Goal: Information Seeking & Learning: Learn about a topic

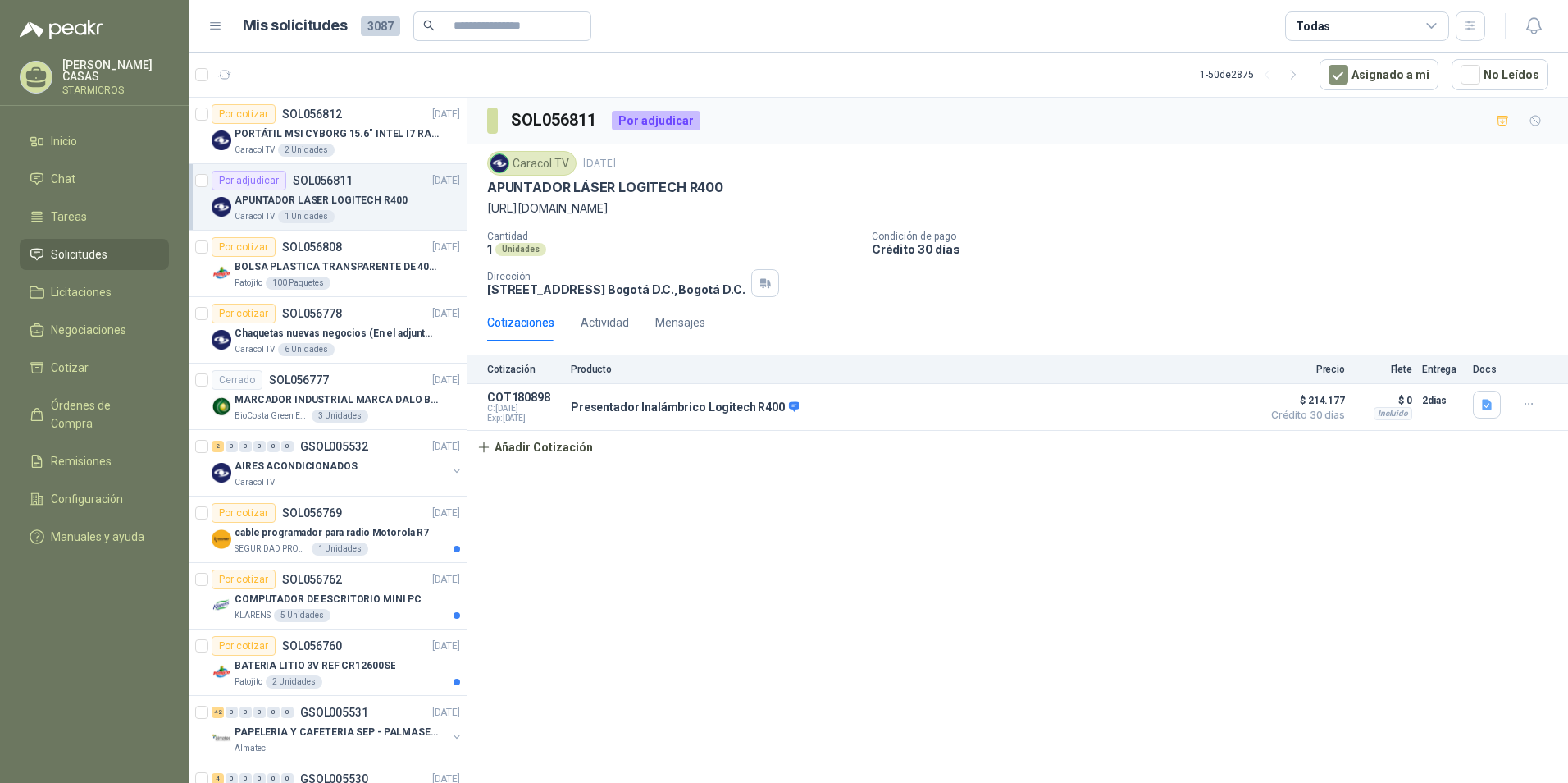
drag, startPoint x: 0, startPoint y: 0, endPoint x: 900, endPoint y: 518, distance: 1038.4
click at [880, 521] on div "SOL056811 Por adjudicar Caracol TV 19 sept, 2025 APUNTADOR LÁSER LOGITECH R400 …" at bounding box center [1018, 443] width 1101 height 691
click at [580, 615] on div "SOL056811 Por adjudicar Caracol TV 19 sept, 2025 APUNTADOR LÁSER LOGITECH R400 …" at bounding box center [1018, 443] width 1101 height 691
click at [850, 454] on div "Cotización Producto Precio Flete Entrega Docs COT180898 C: 19/09/2025 Exp: 29/0…" at bounding box center [1018, 409] width 1101 height 109
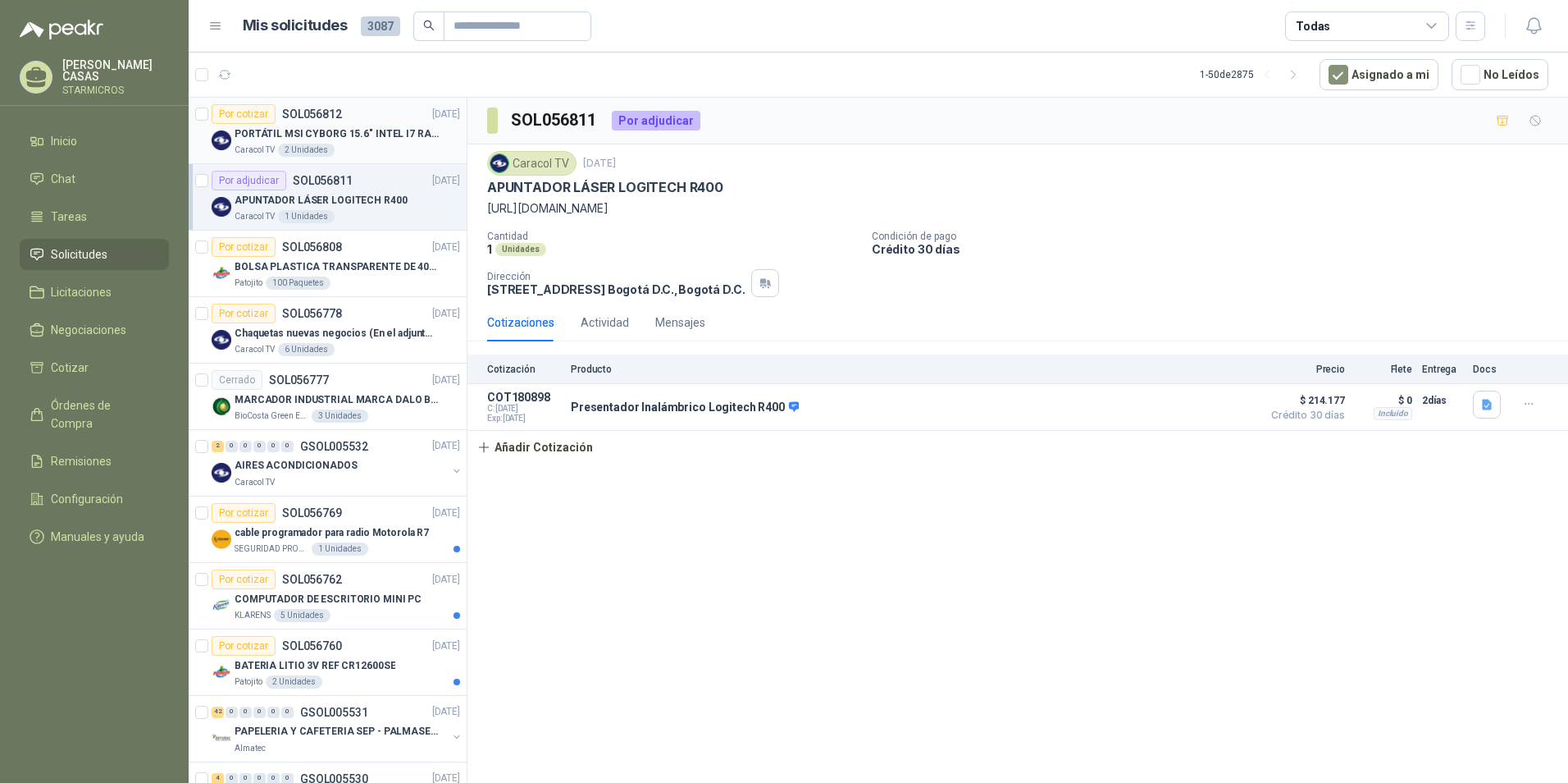
click at [316, 132] on p "PORTÁTIL MSI CYBORG 15.6" INTEL I7 RAM 32GB - 1 TB / Nvidia GeForce RTX 4050" at bounding box center [336, 134] width 204 height 15
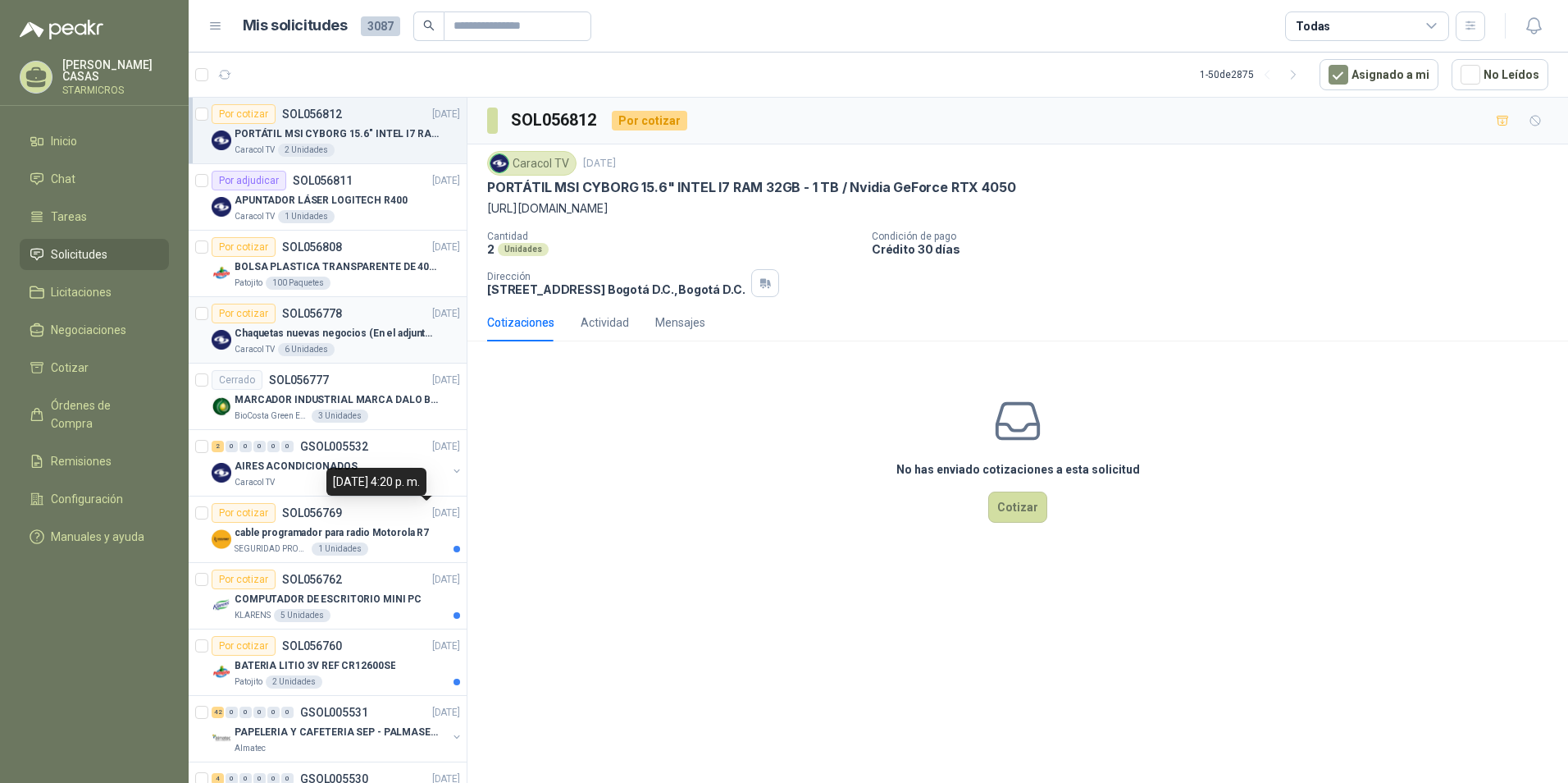
click at [343, 328] on p "Chaquetas nuevas negocios (En el adjunto mas informacion)" at bounding box center [336, 334] width 204 height 15
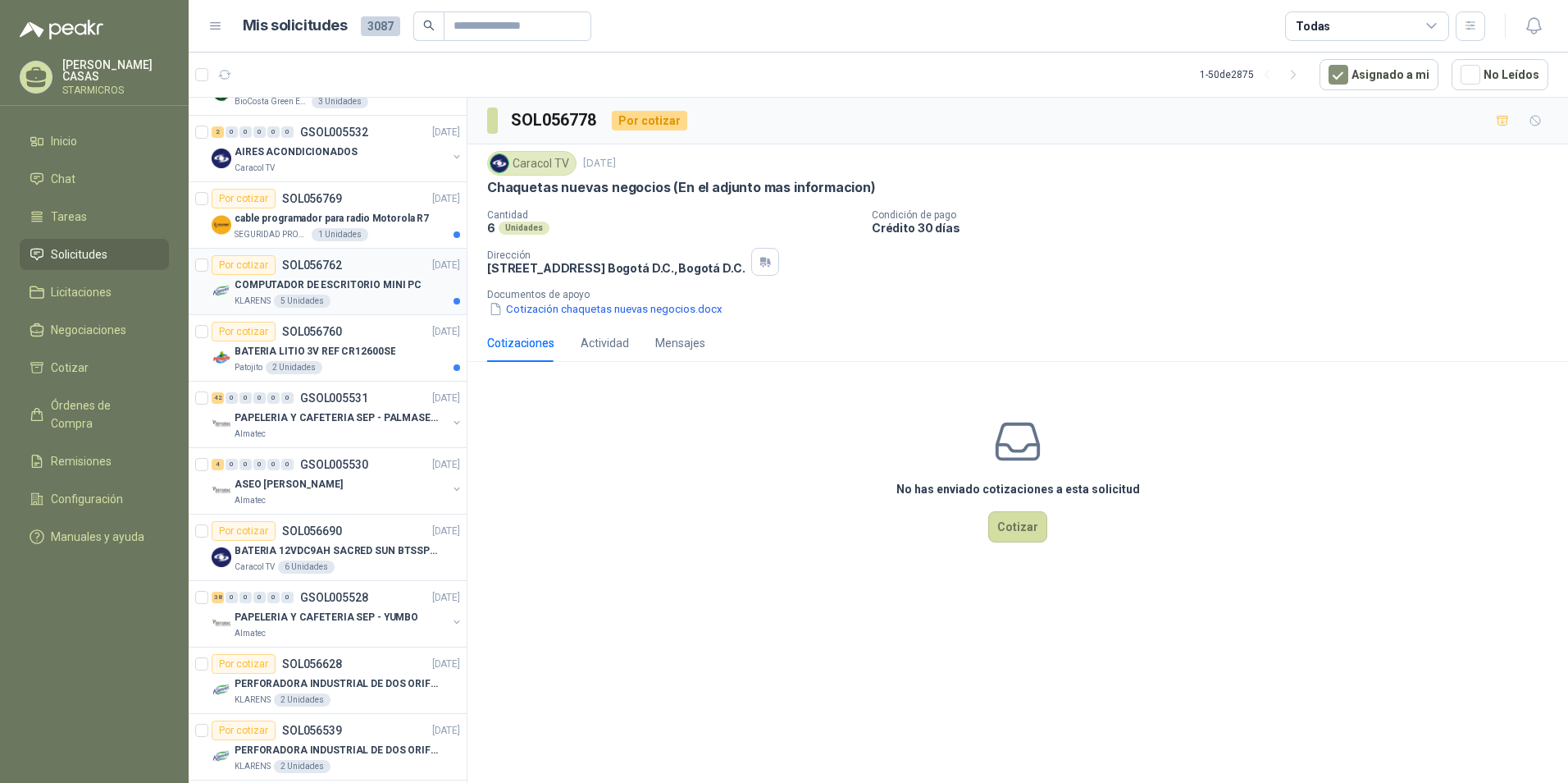
scroll to position [328, 0]
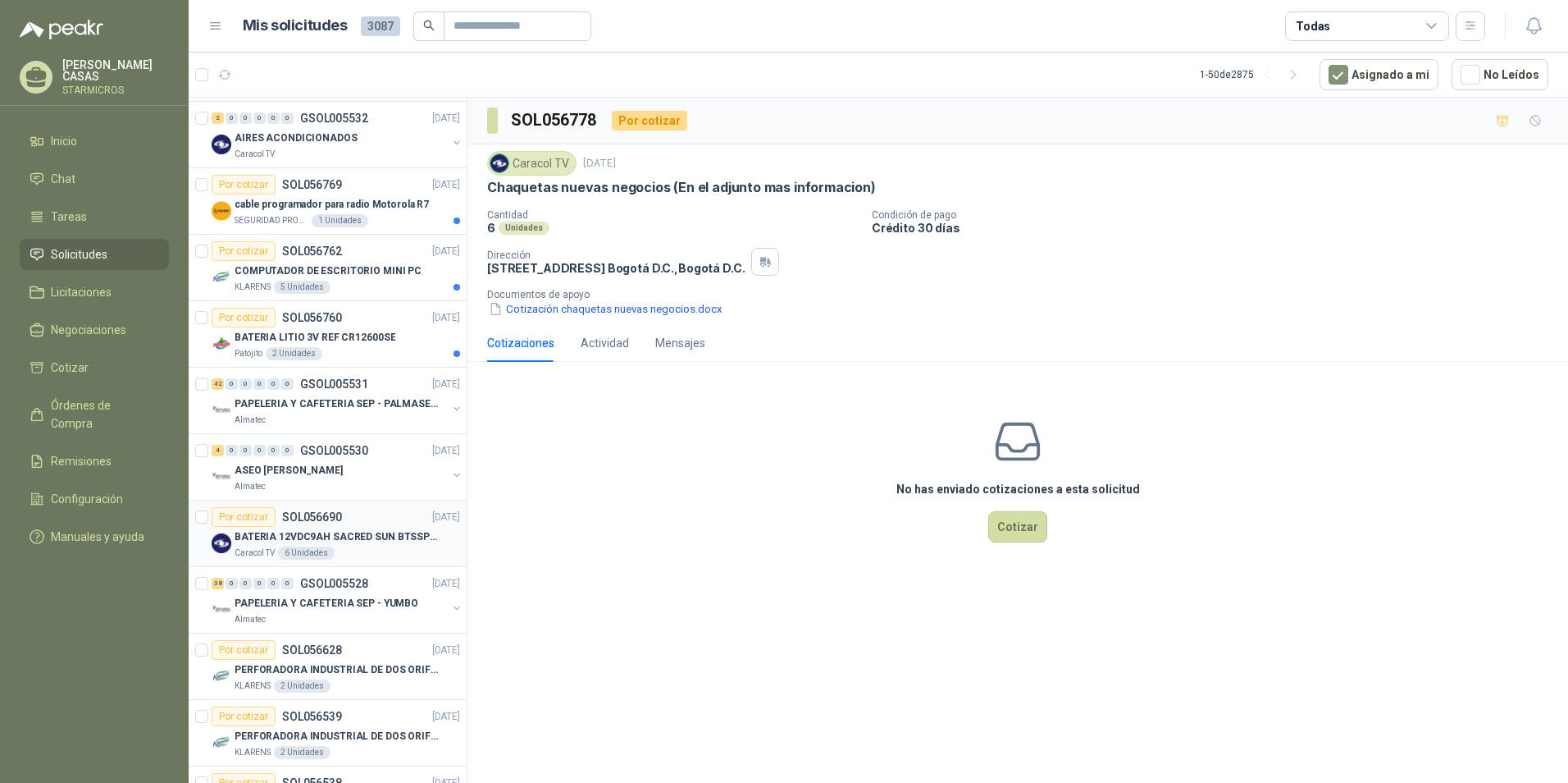
click at [399, 539] on p "BATERIA 12VDC9AH SACRED SUN BTSSP12-9HR" at bounding box center [336, 537] width 204 height 15
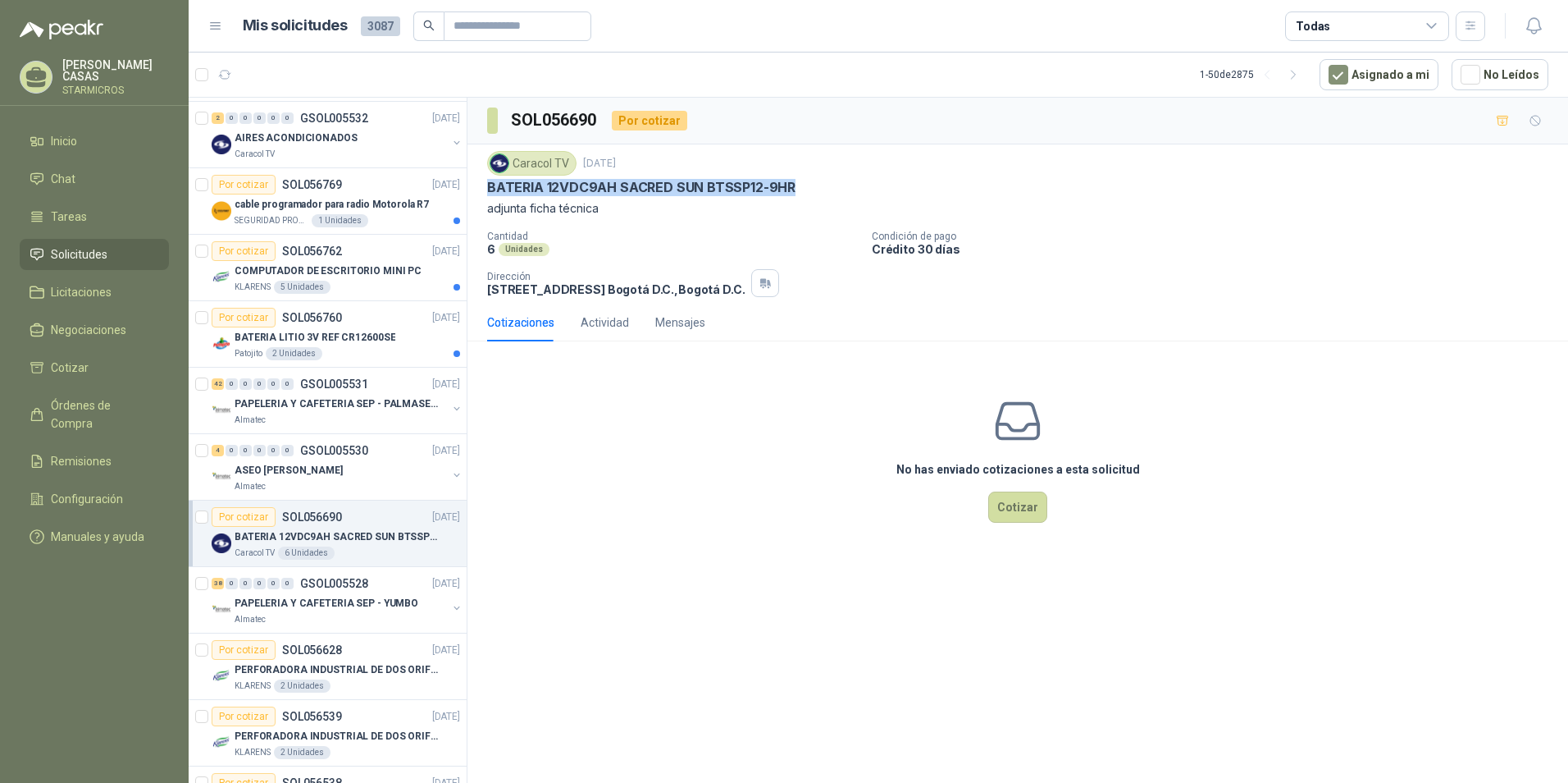
drag, startPoint x: 490, startPoint y: 184, endPoint x: 791, endPoint y: 186, distance: 301.0
click at [791, 186] on p "BATERIA 12VDC9AH SACRED SUN BTSSP12-9HR" at bounding box center [641, 188] width 308 height 17
copy p "BATERIA 12VDC9AH SACRED SUN BTSSP12-9HR"
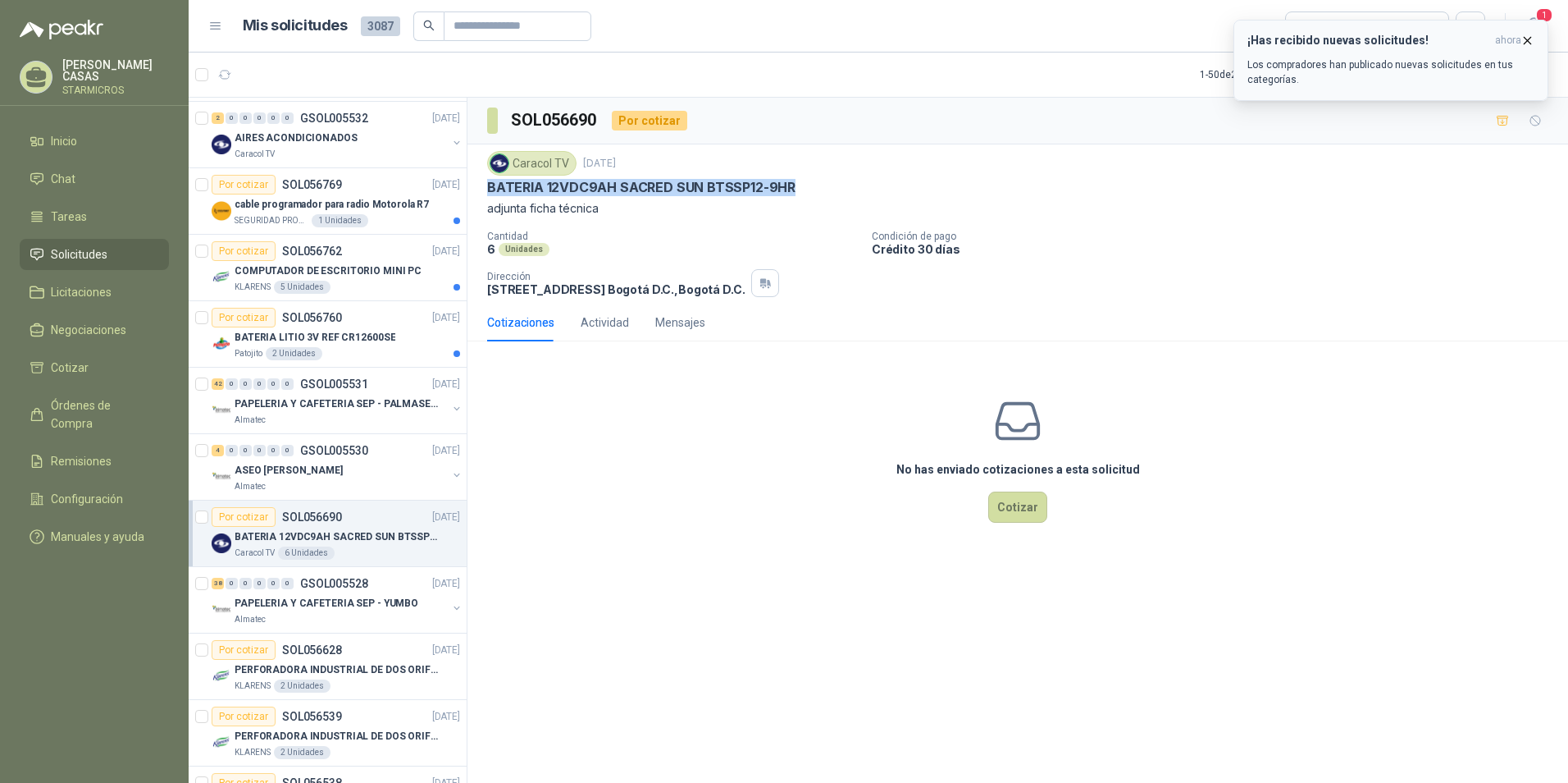
click at [1342, 52] on div "¡Has recibido nuevas solicitudes! ahora Los compradores han publicado nuevas so…" at bounding box center [1391, 60] width 287 height 53
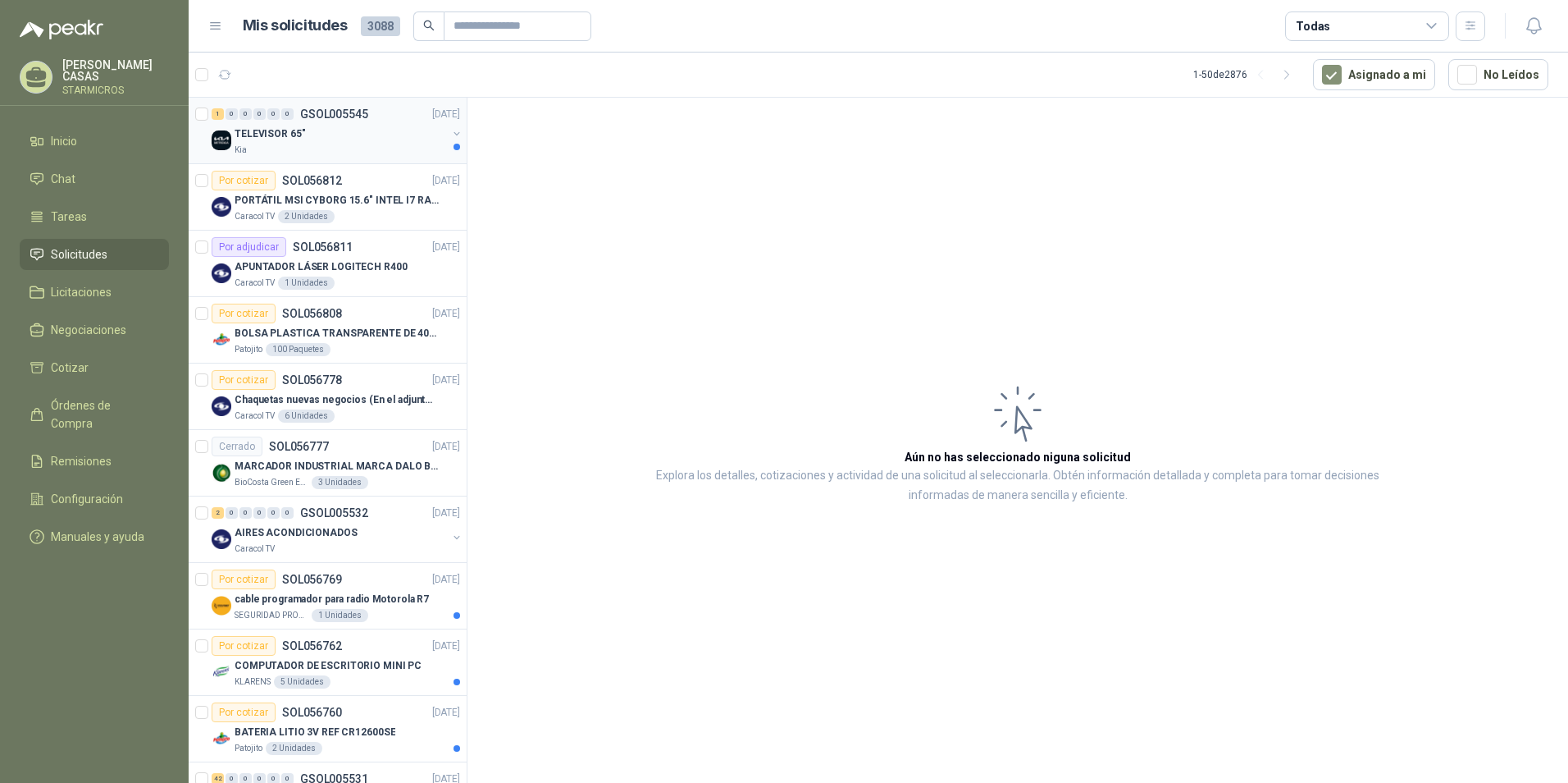
click at [356, 157] on div "1 0 0 0 0 0 GSOL005545 19/09/25 TELEVISOR 65" Kia" at bounding box center [328, 130] width 278 height 67
click at [414, 138] on div "TELEVISOR 65"" at bounding box center [340, 133] width 212 height 19
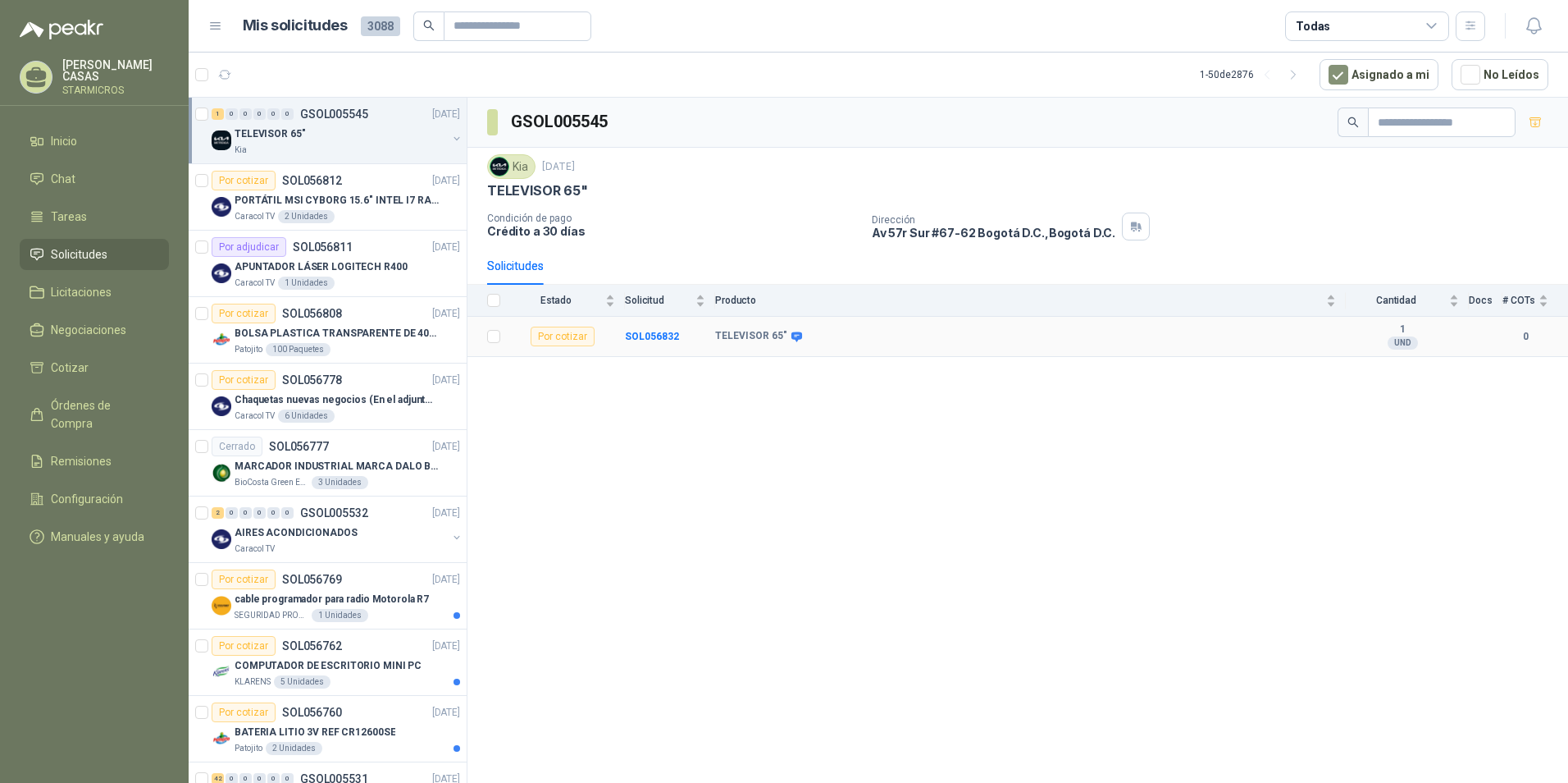
click at [644, 328] on td "SOL056832" at bounding box center [670, 337] width 91 height 40
click at [652, 338] on b "SOL056832" at bounding box center [651, 337] width 54 height 12
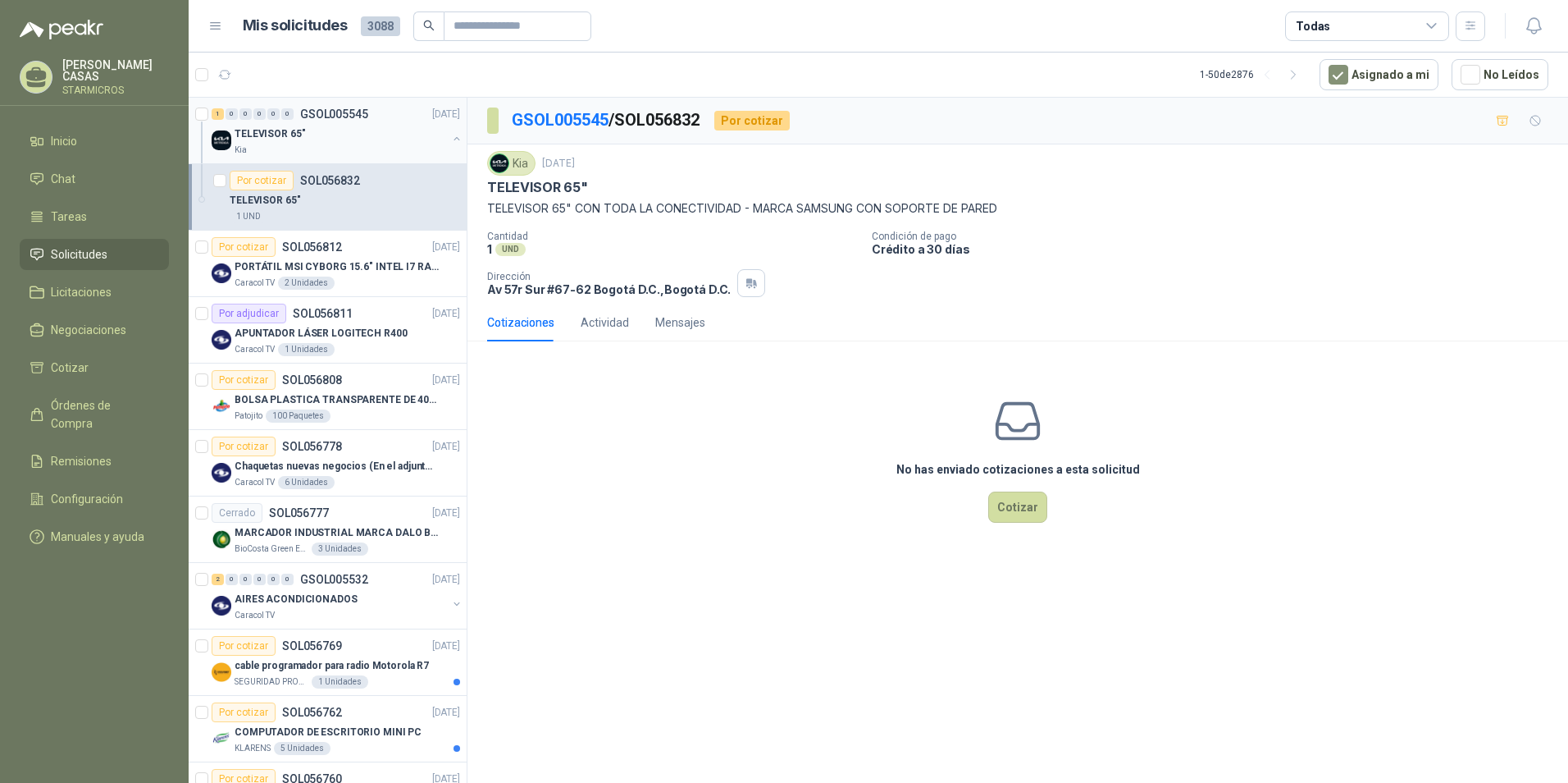
click at [375, 141] on div "TELEVISOR 65"" at bounding box center [340, 133] width 212 height 19
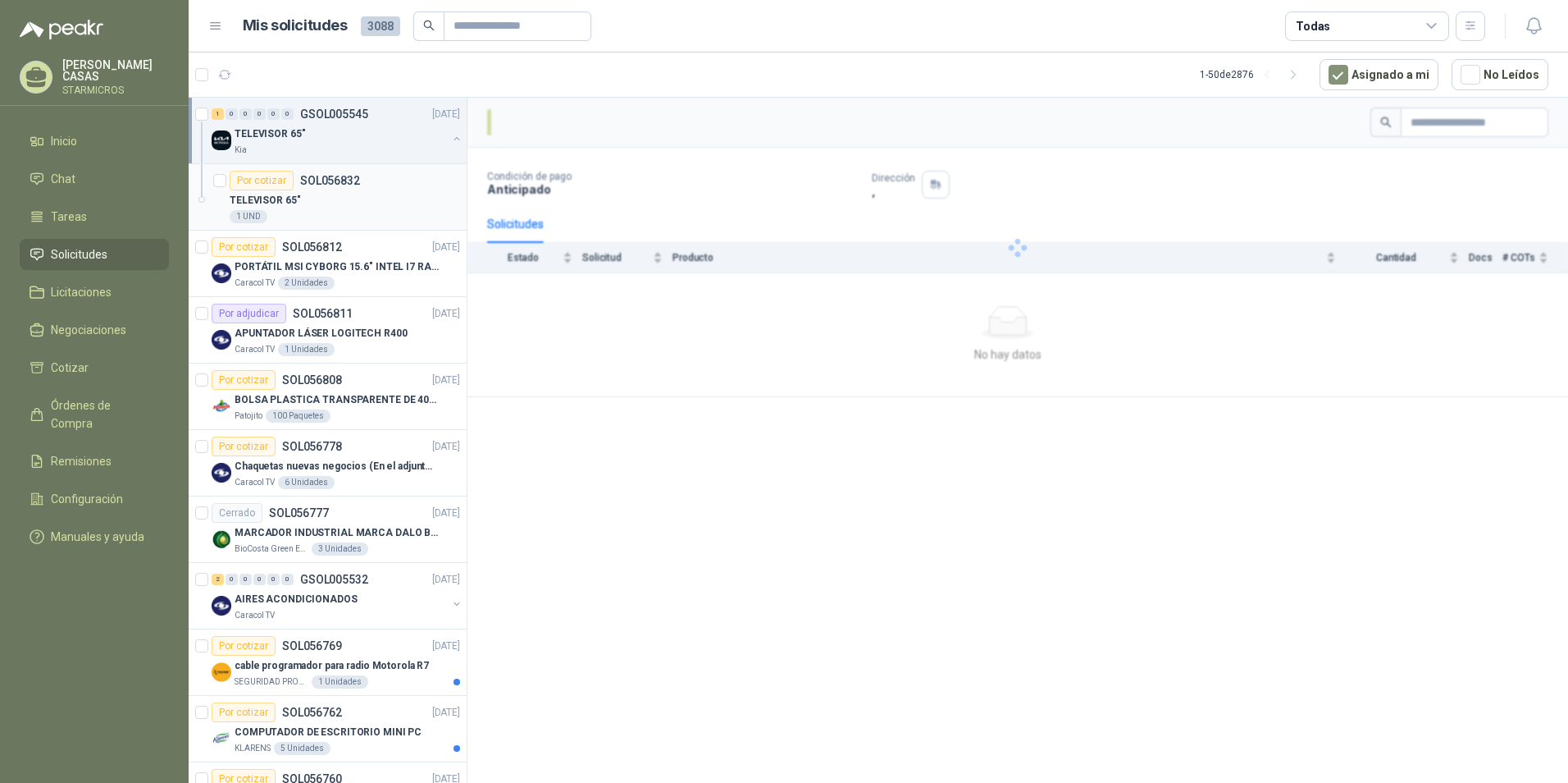
click at [382, 216] on div "1 UND" at bounding box center [344, 217] width 230 height 14
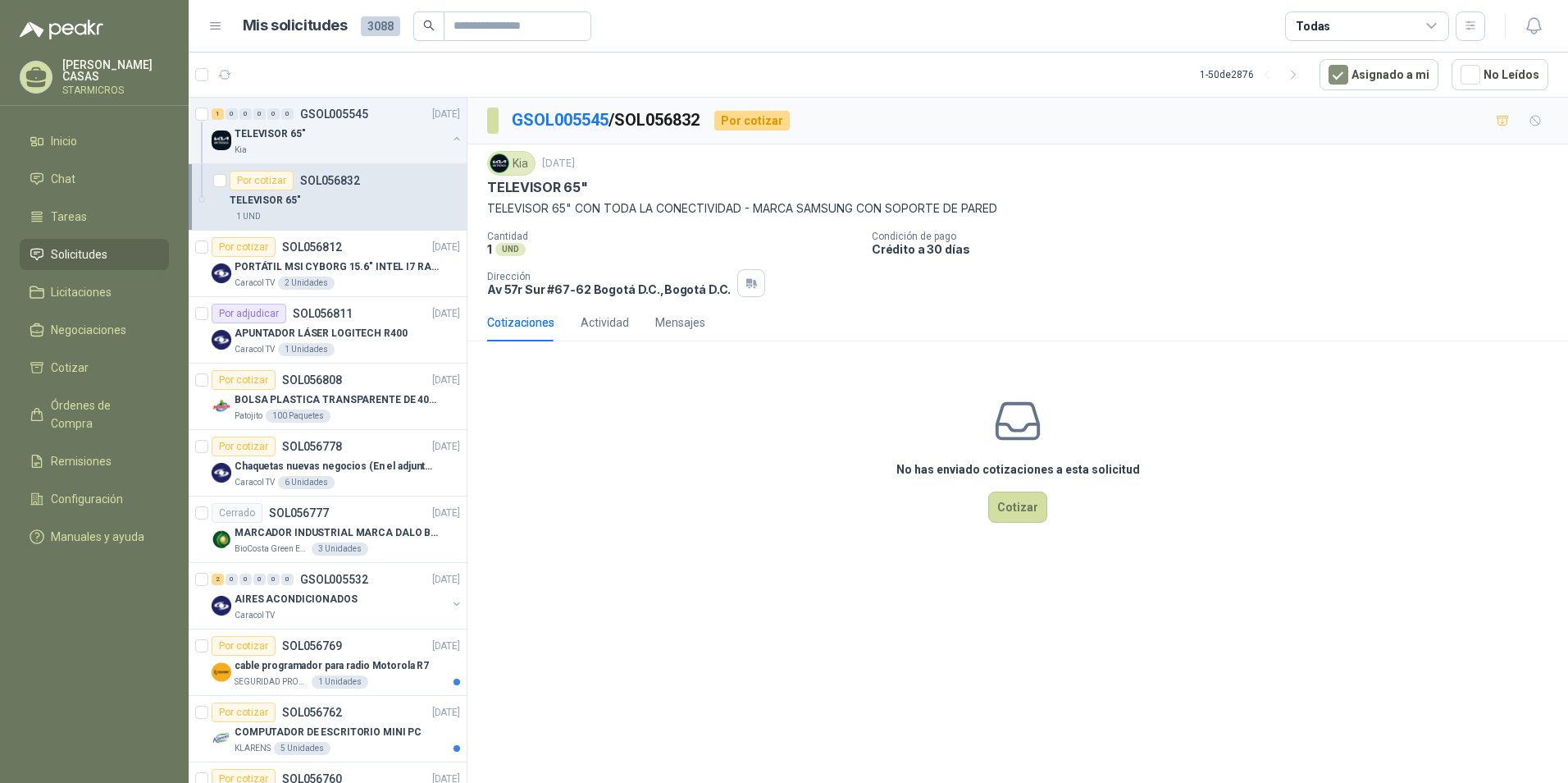
click at [103, 154] on ul "Inicio Chat Tareas Solicitudes Licitaciones Negociaciones Cotizar Órdenes de Co…" at bounding box center [94, 341] width 189 height 433
click at [109, 132] on li "Inicio" at bounding box center [94, 141] width 129 height 18
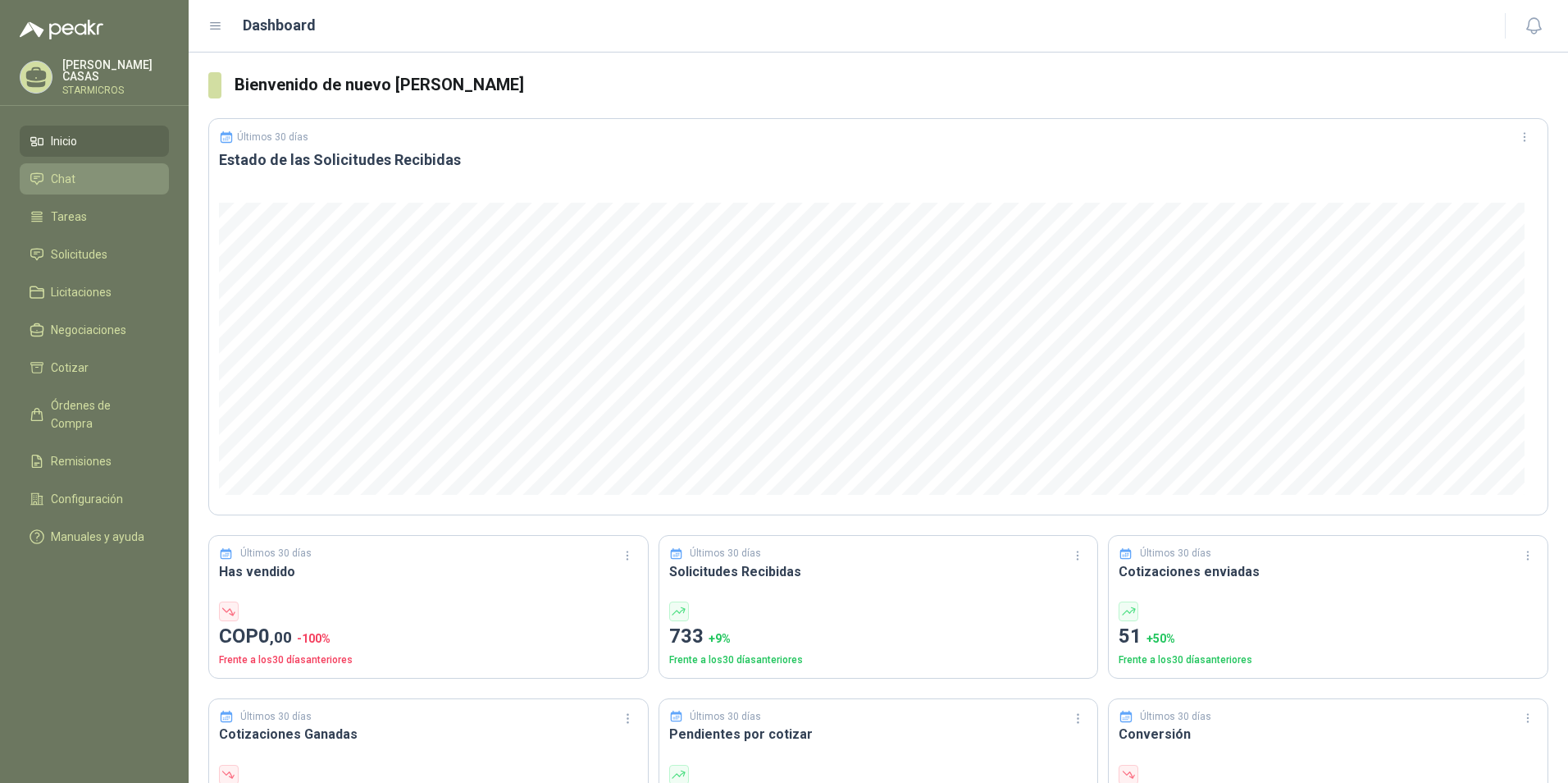
click at [79, 173] on li "Chat" at bounding box center [94, 178] width 129 height 18
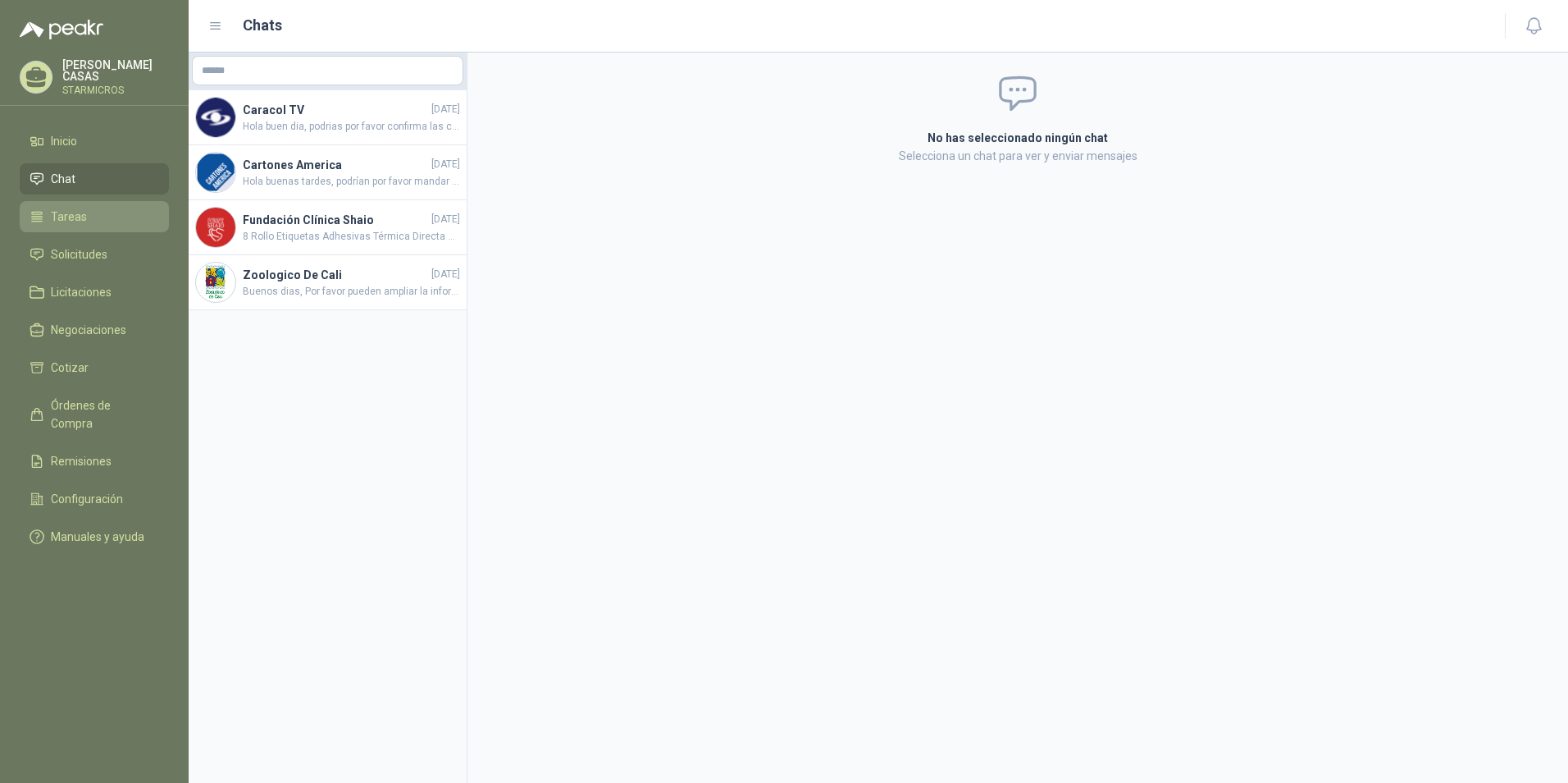
click at [70, 201] on link "Tareas" at bounding box center [93, 216] width 149 height 31
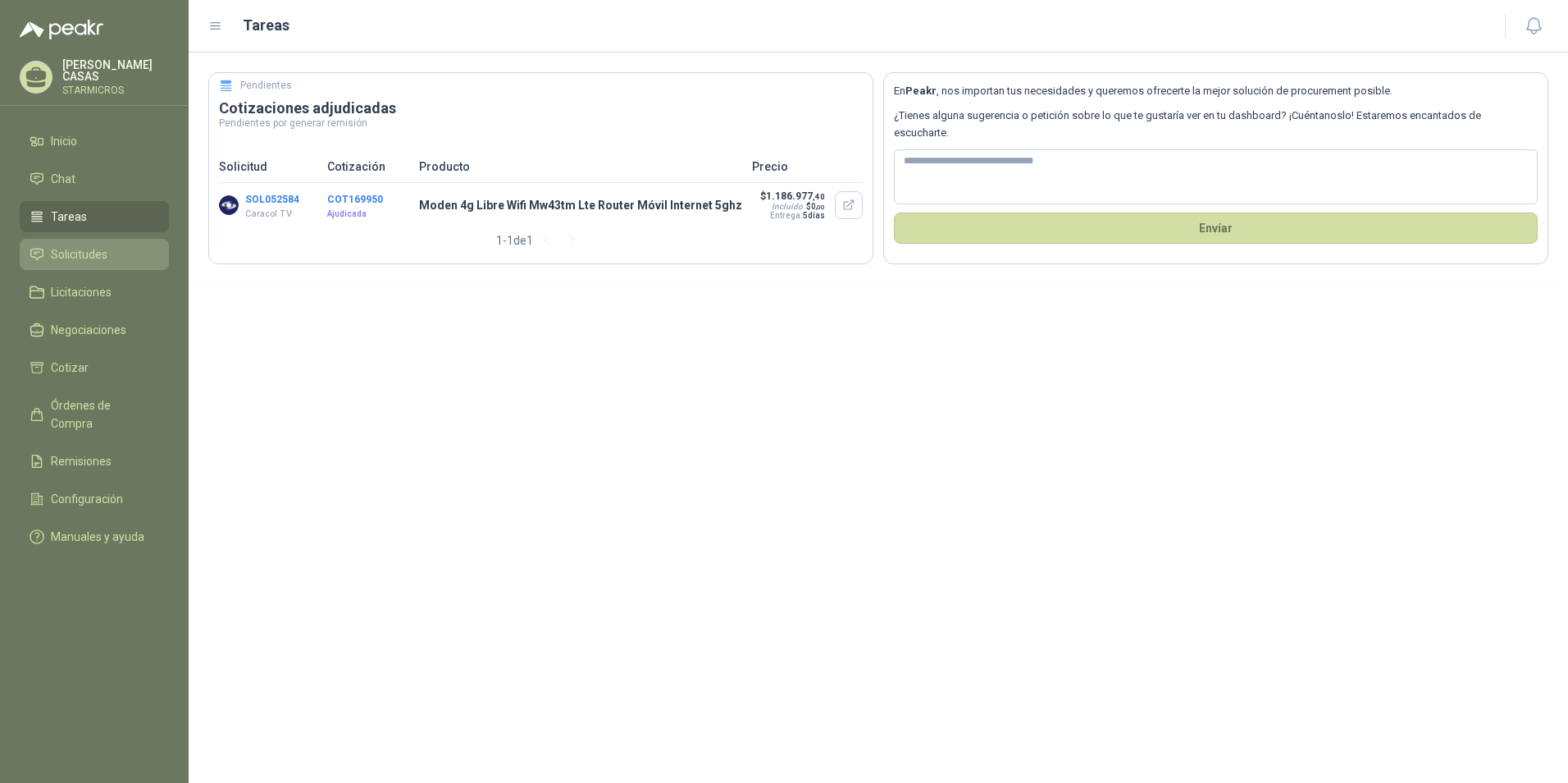
click at [74, 241] on link "Solicitudes" at bounding box center [93, 255] width 149 height 31
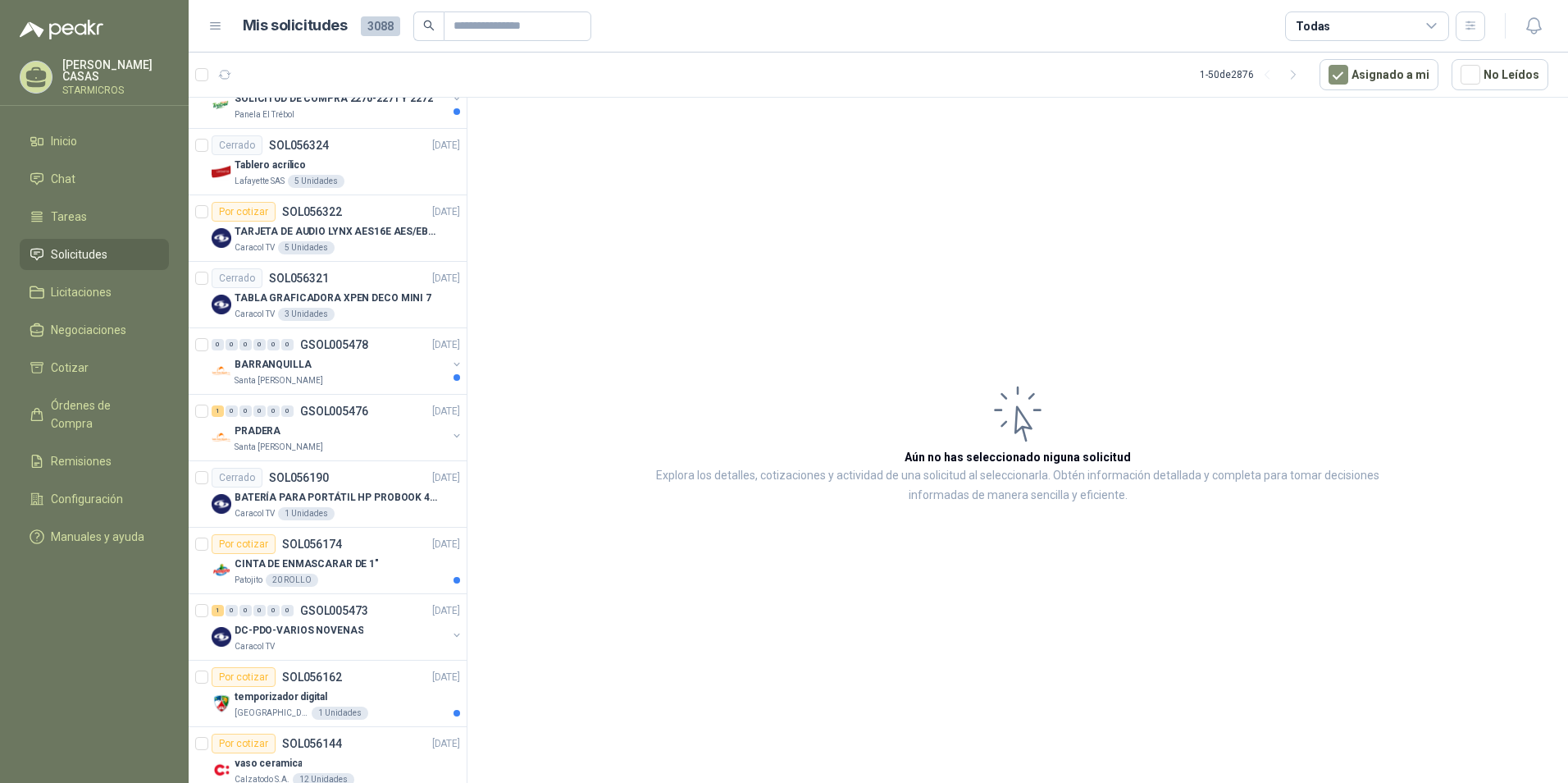
scroll to position [2668, 0]
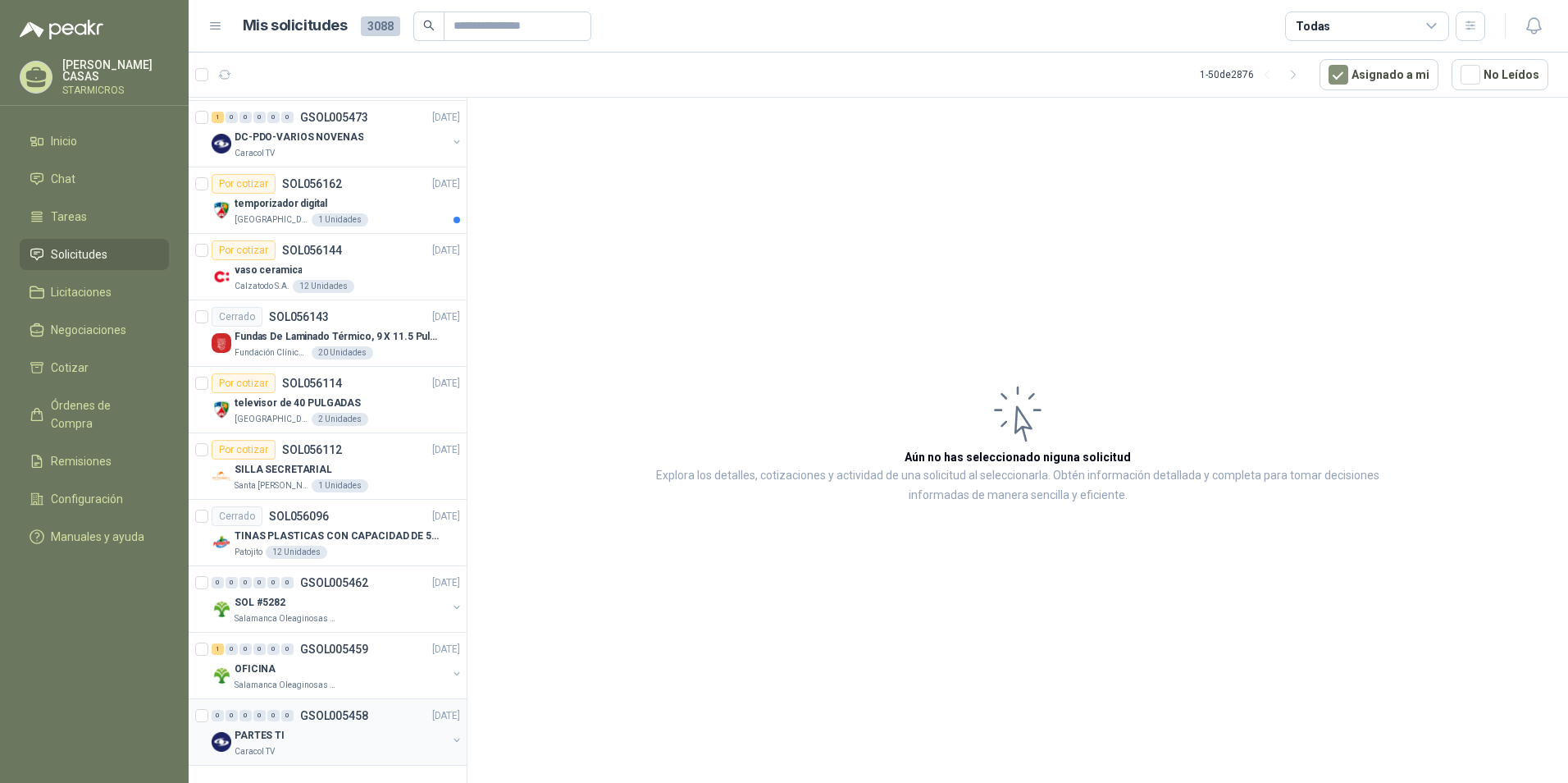
click at [359, 745] on div "Caracol TV" at bounding box center [340, 752] width 212 height 14
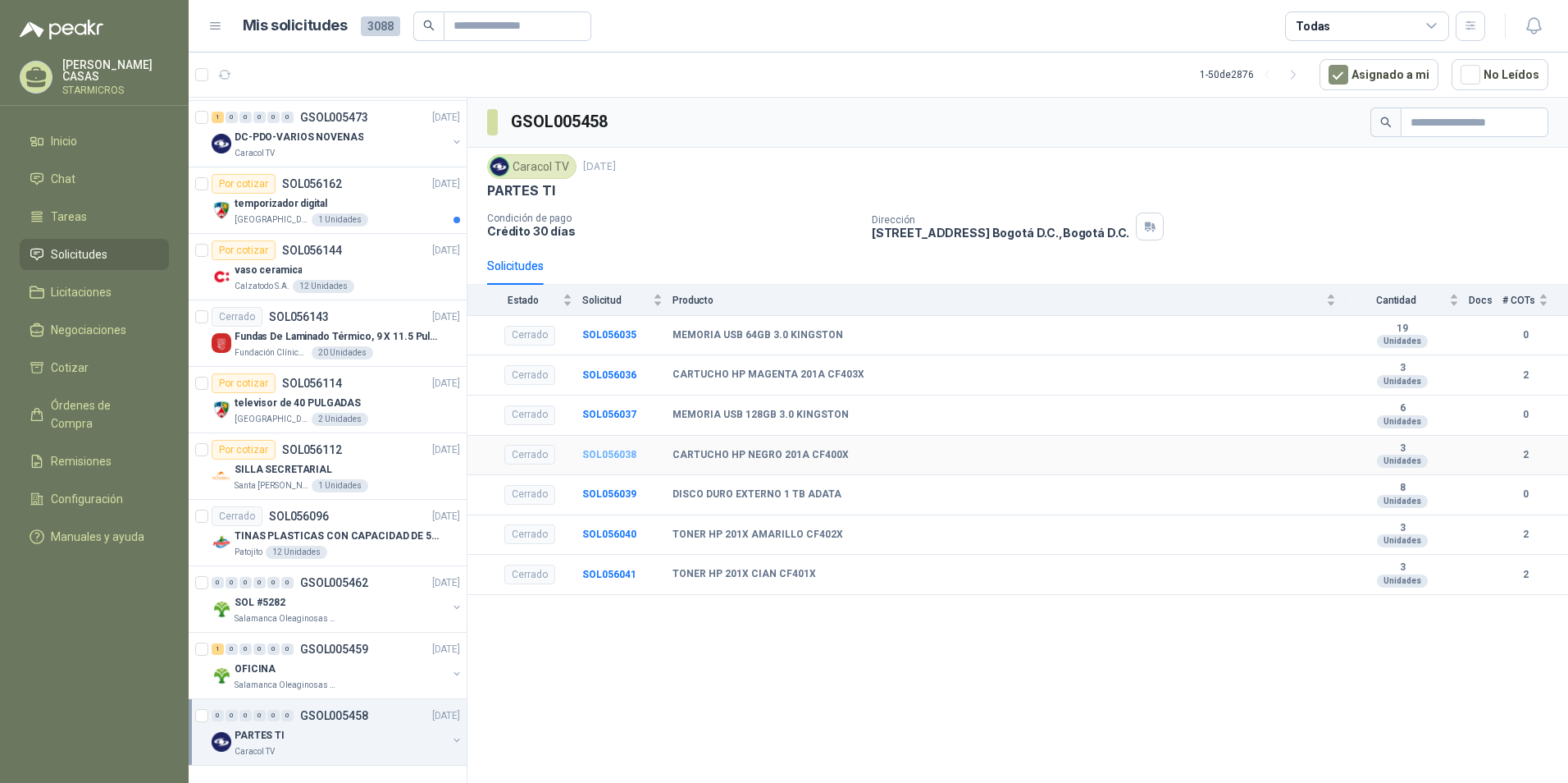
click at [602, 454] on b "SOL056038" at bounding box center [609, 454] width 54 height 12
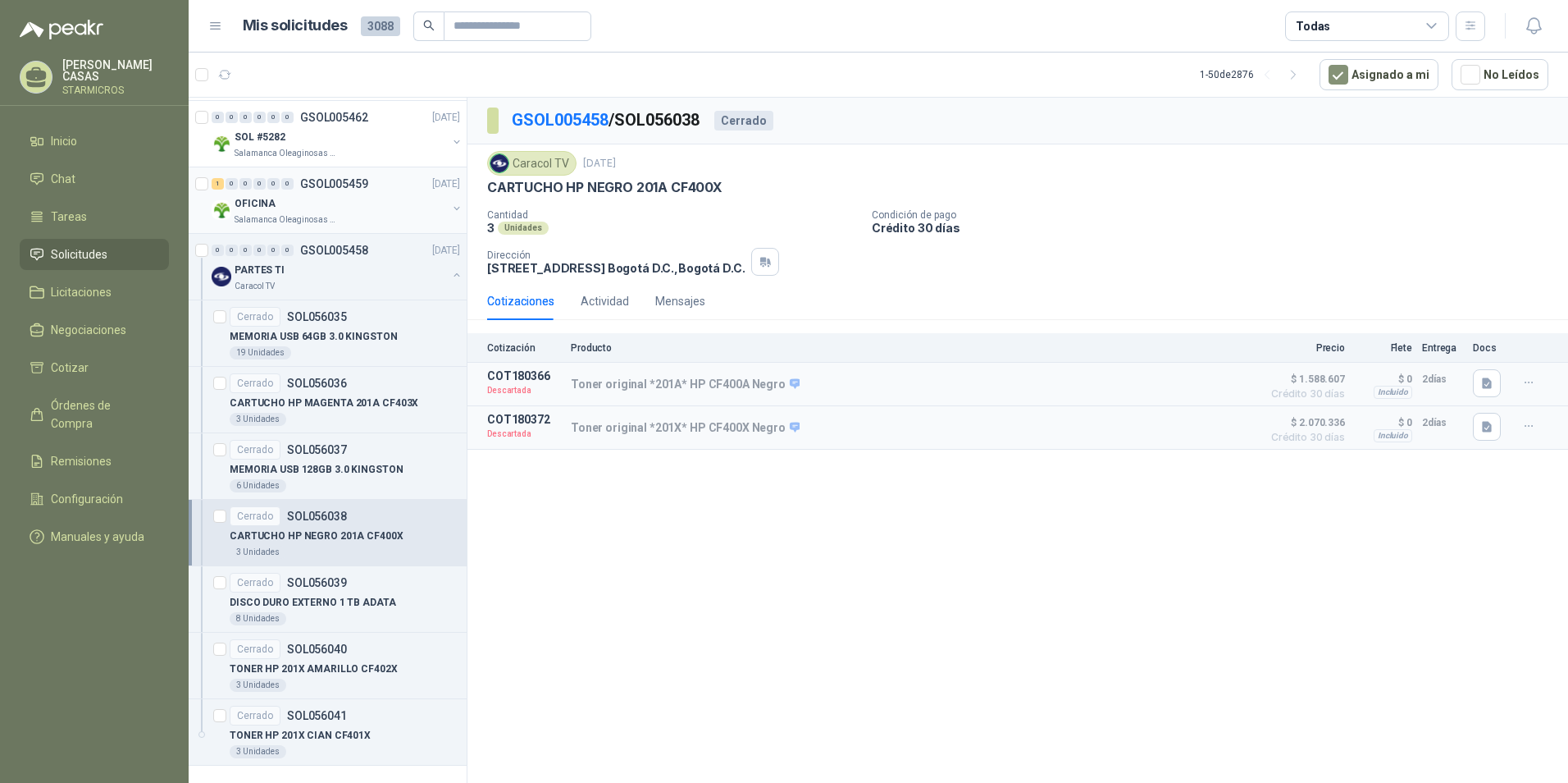
scroll to position [3134, 0]
click at [291, 178] on div "1 0 0 0 0 0 GSOL005459 16/09/25" at bounding box center [337, 183] width 252 height 19
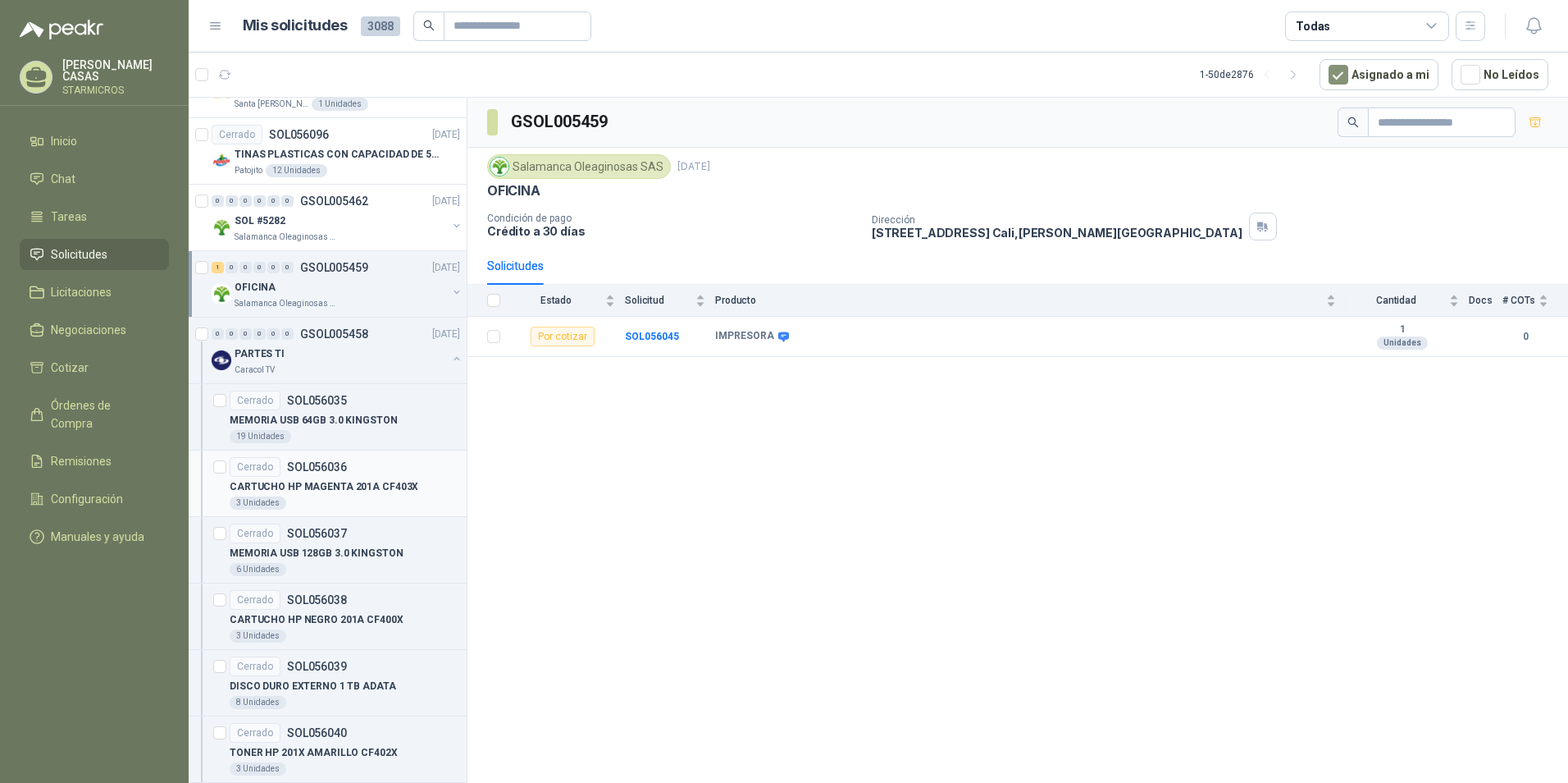
scroll to position [3052, 0]
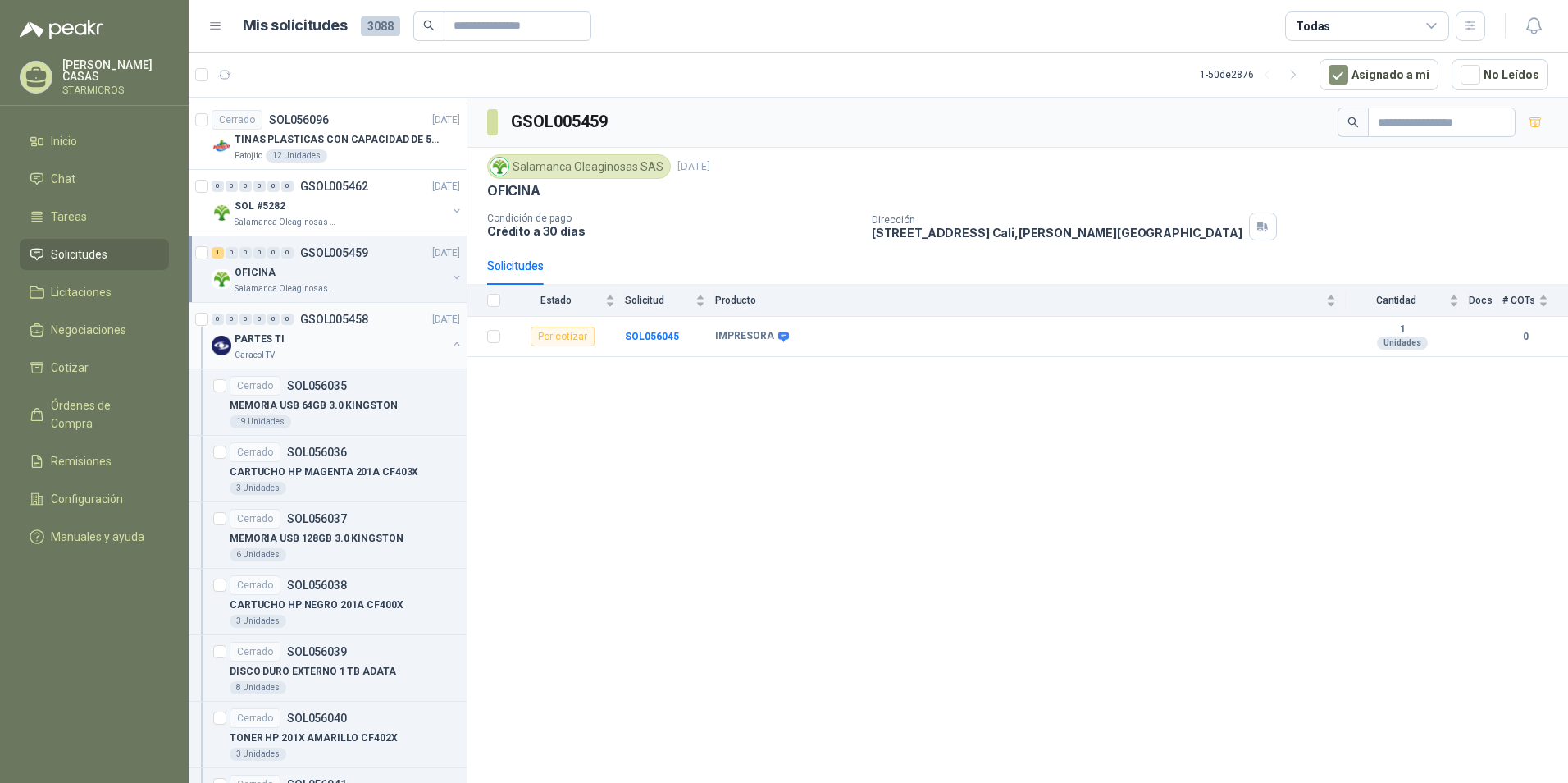
click at [245, 336] on p "PARTES TI" at bounding box center [259, 339] width 50 height 15
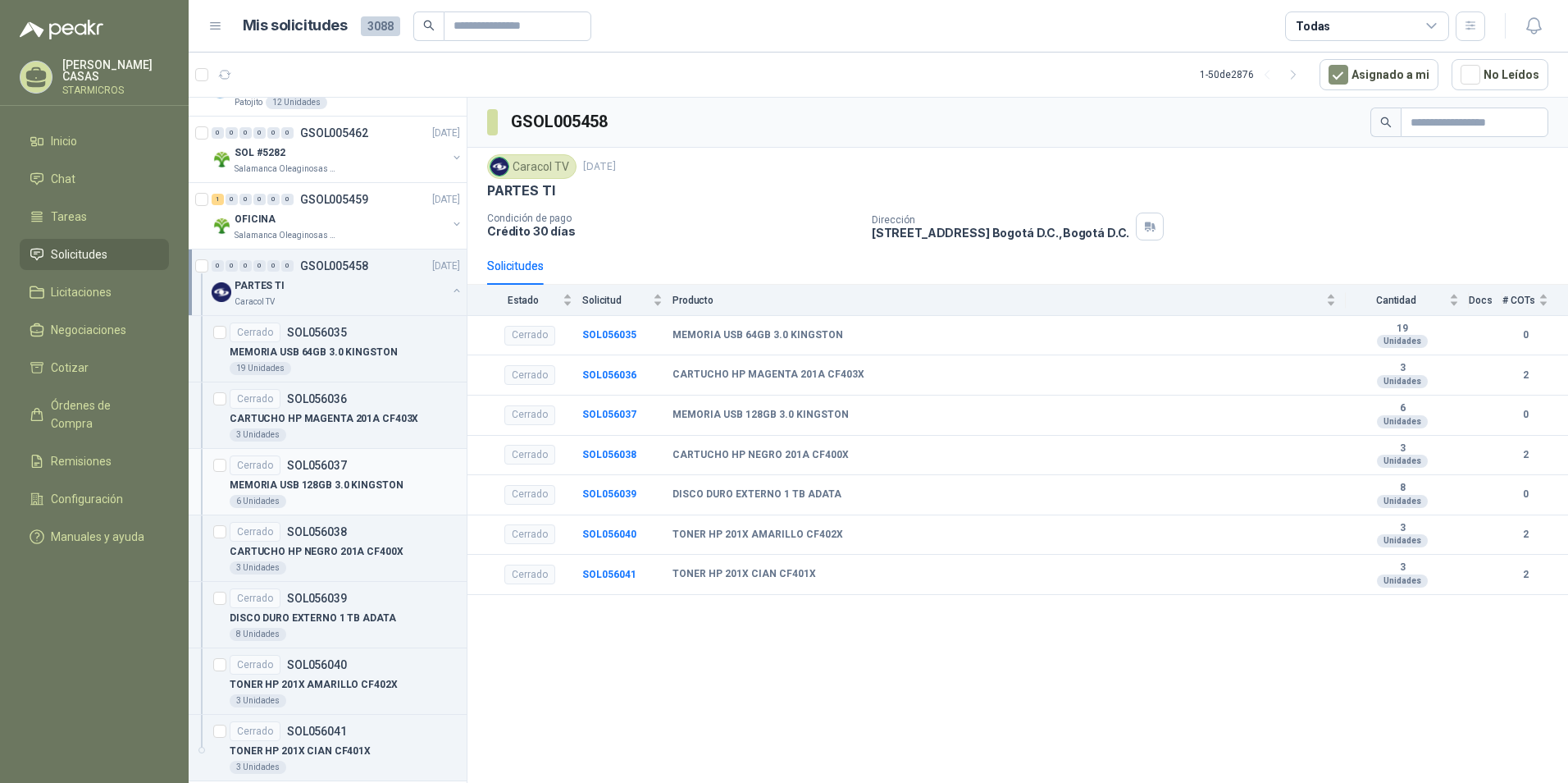
scroll to position [3134, 0]
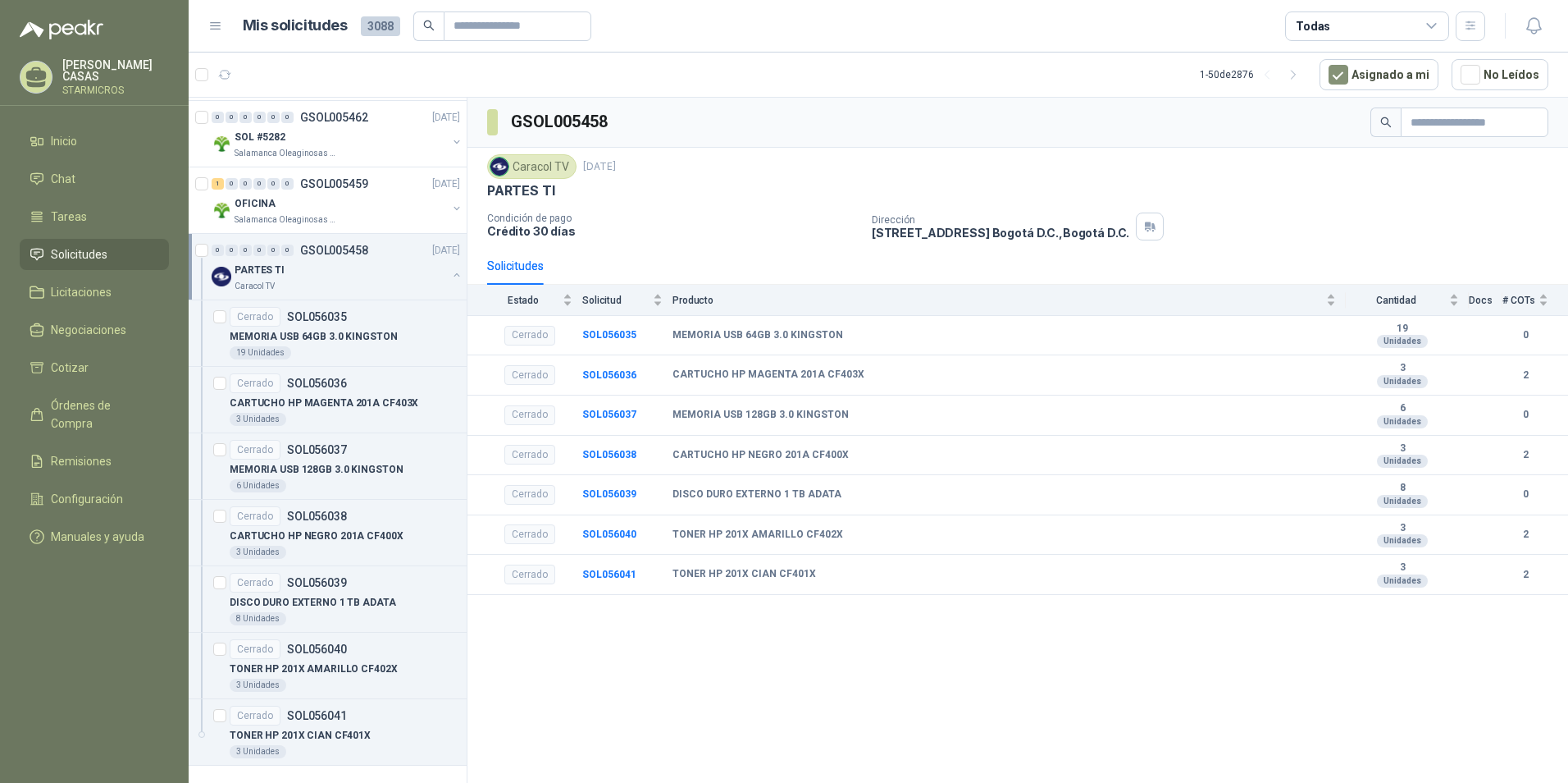
click at [432, 263] on div "PARTES TI" at bounding box center [340, 270] width 212 height 19
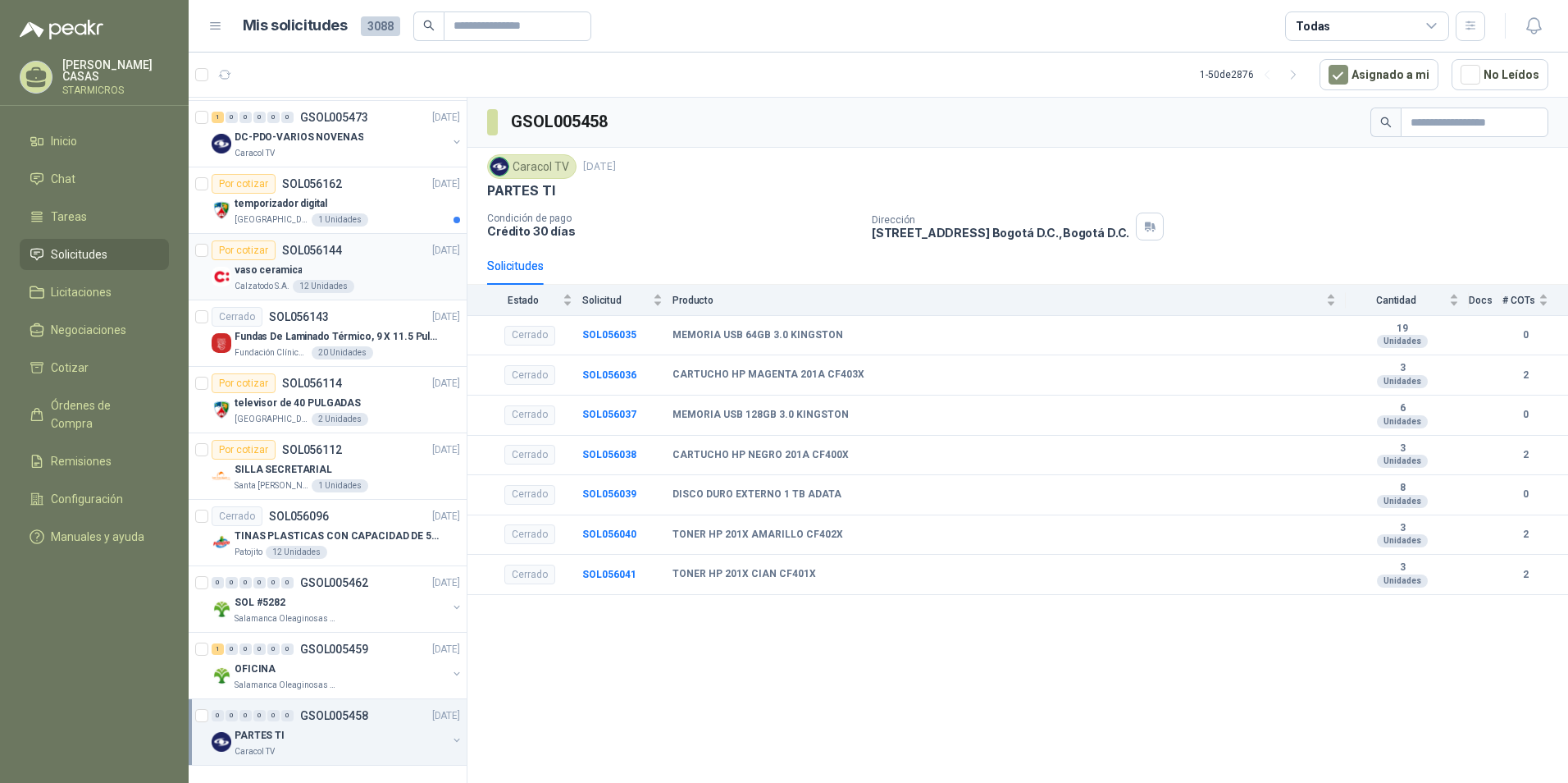
scroll to position [2668, 0]
click at [1301, 74] on icon "button" at bounding box center [1293, 75] width 13 height 14
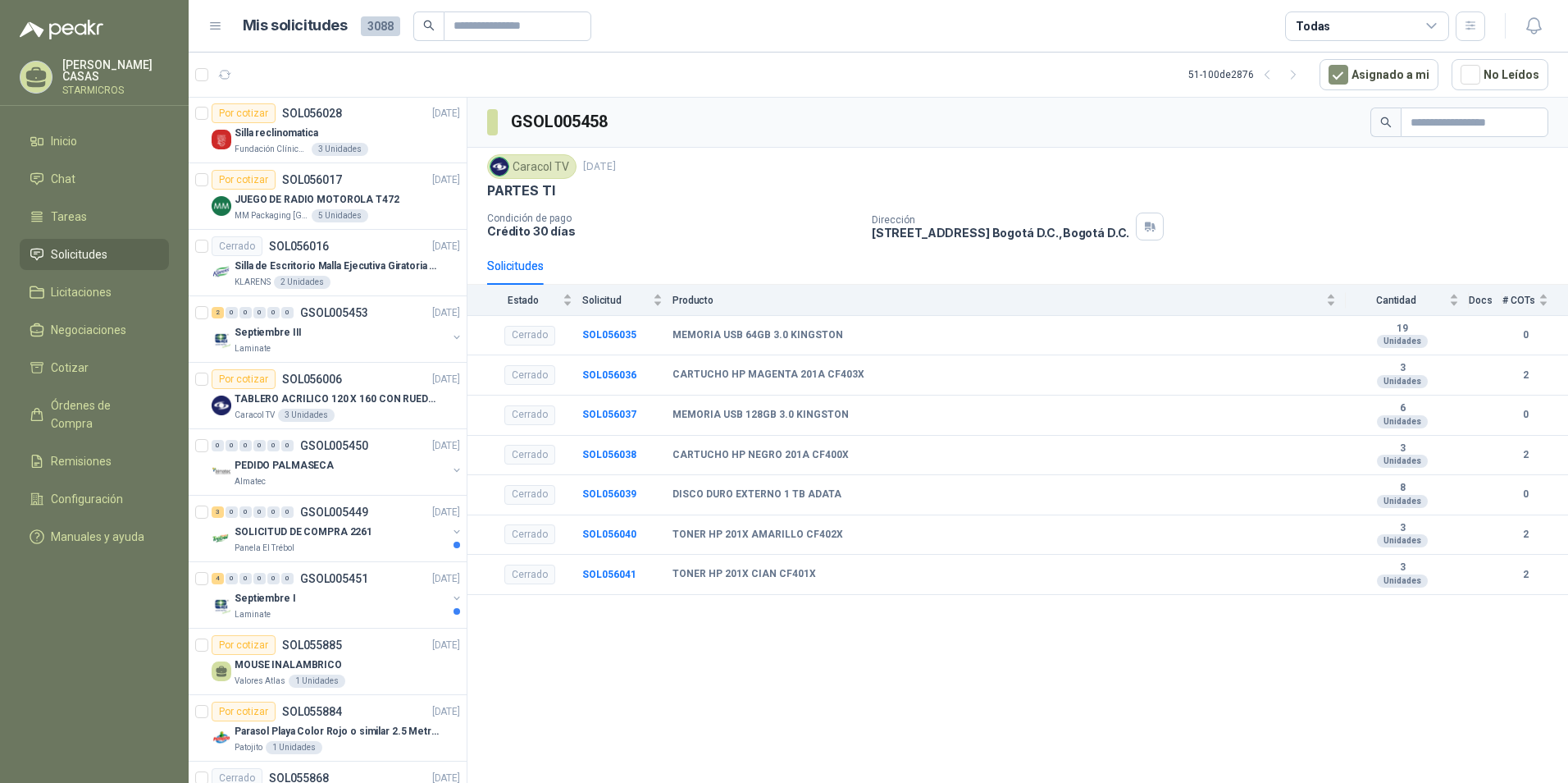
scroll to position [0, 0]
click at [322, 105] on div "Por cotizar SOL056028" at bounding box center [277, 114] width 130 height 19
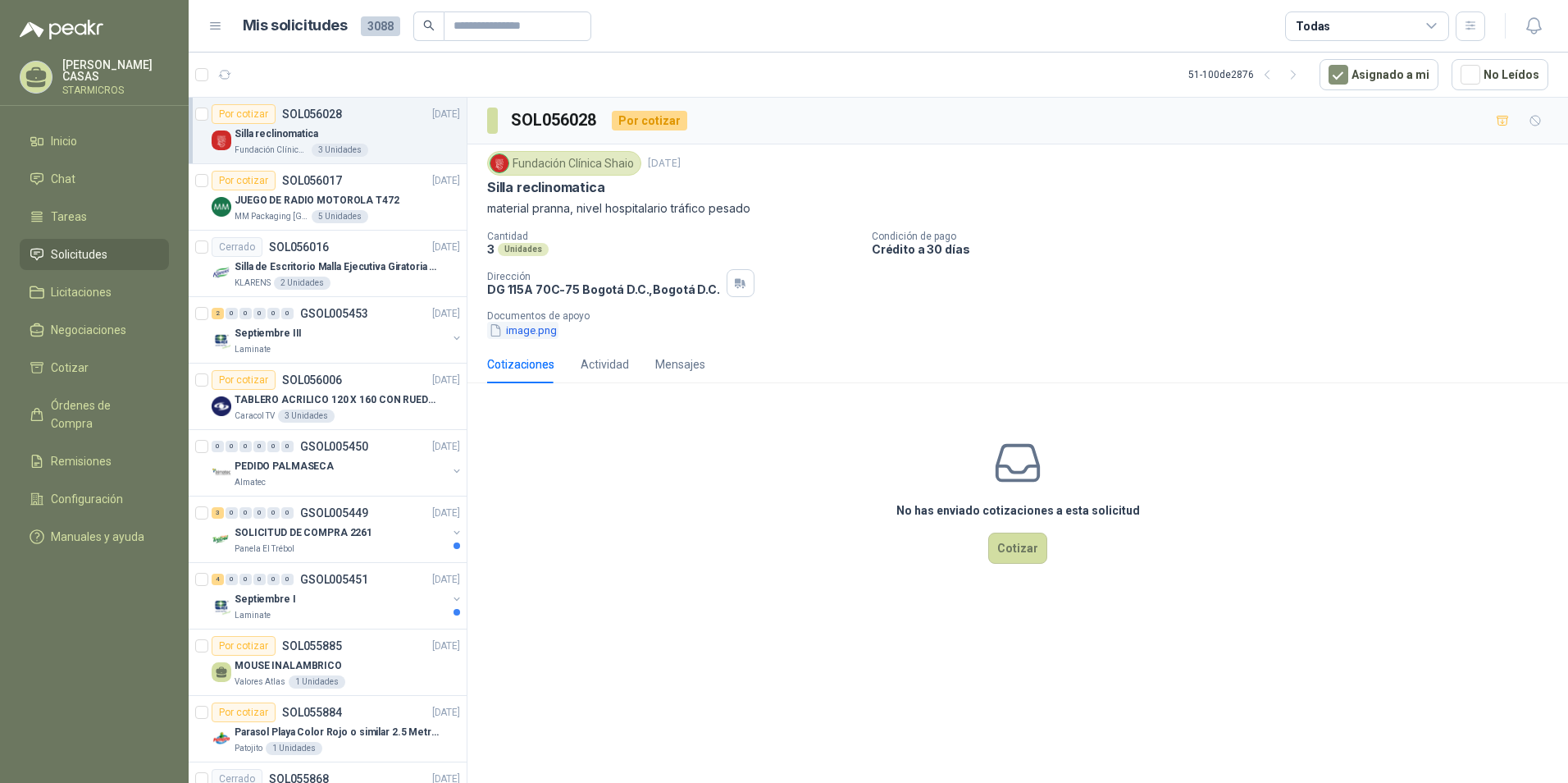
click at [542, 331] on button "image.png" at bounding box center [522, 331] width 71 height 17
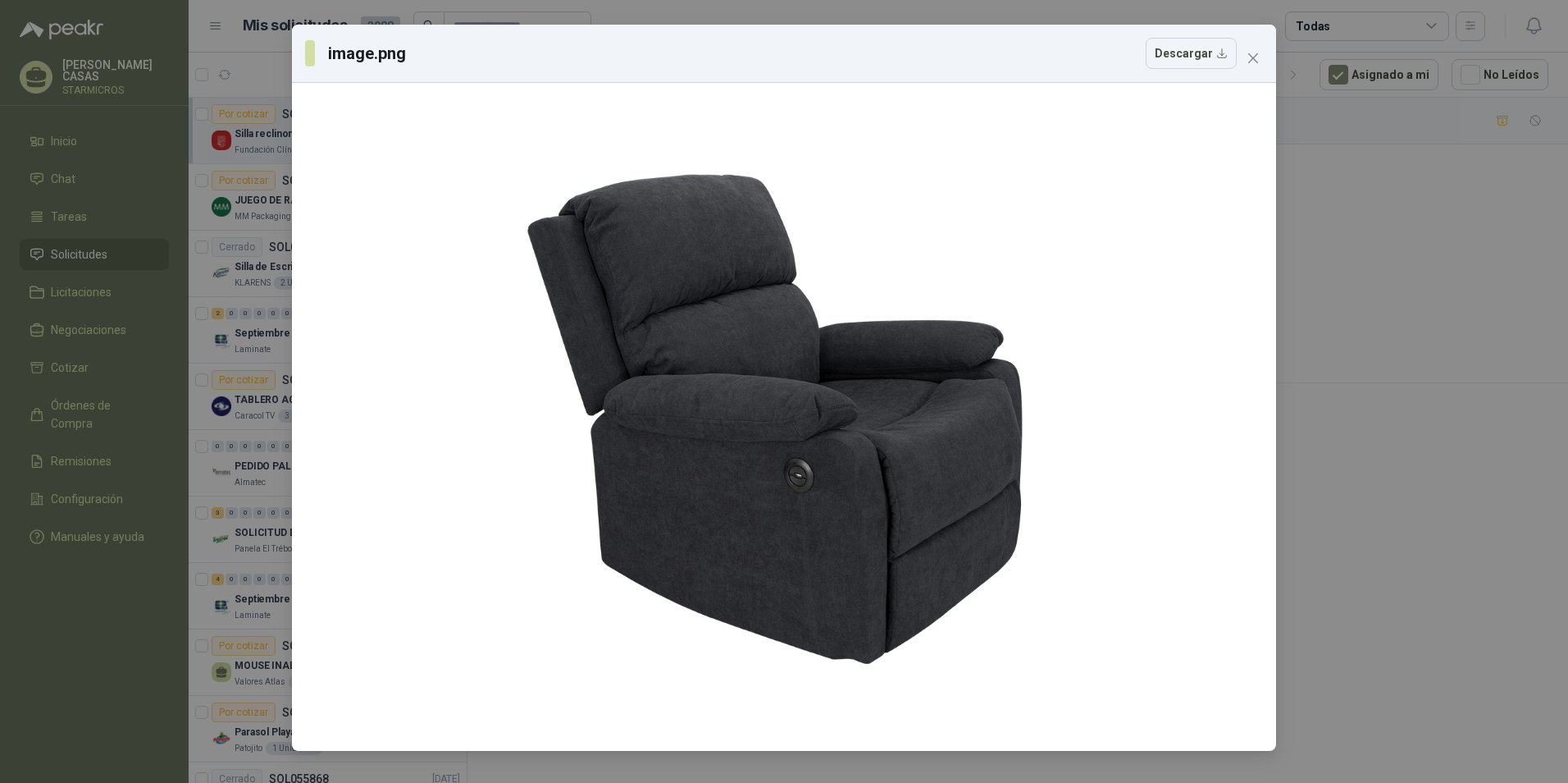
click at [1236, 77] on div "image.png Descargar" at bounding box center [784, 54] width 984 height 58
click at [1252, 57] on icon "close" at bounding box center [1253, 58] width 10 height 10
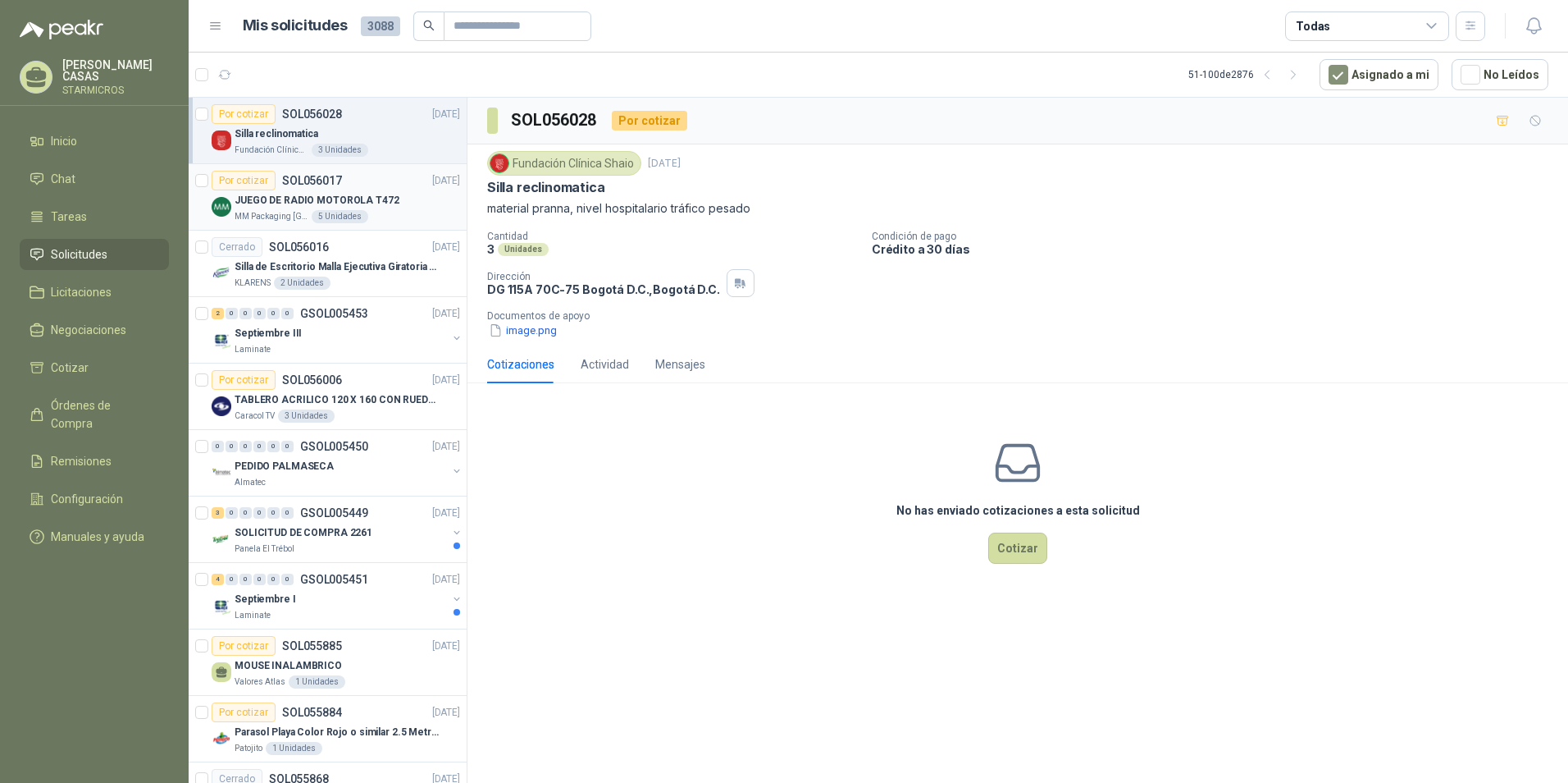
click at [388, 209] on div "JUEGO DE RADIO MOTOROLA T472" at bounding box center [347, 200] width 226 height 19
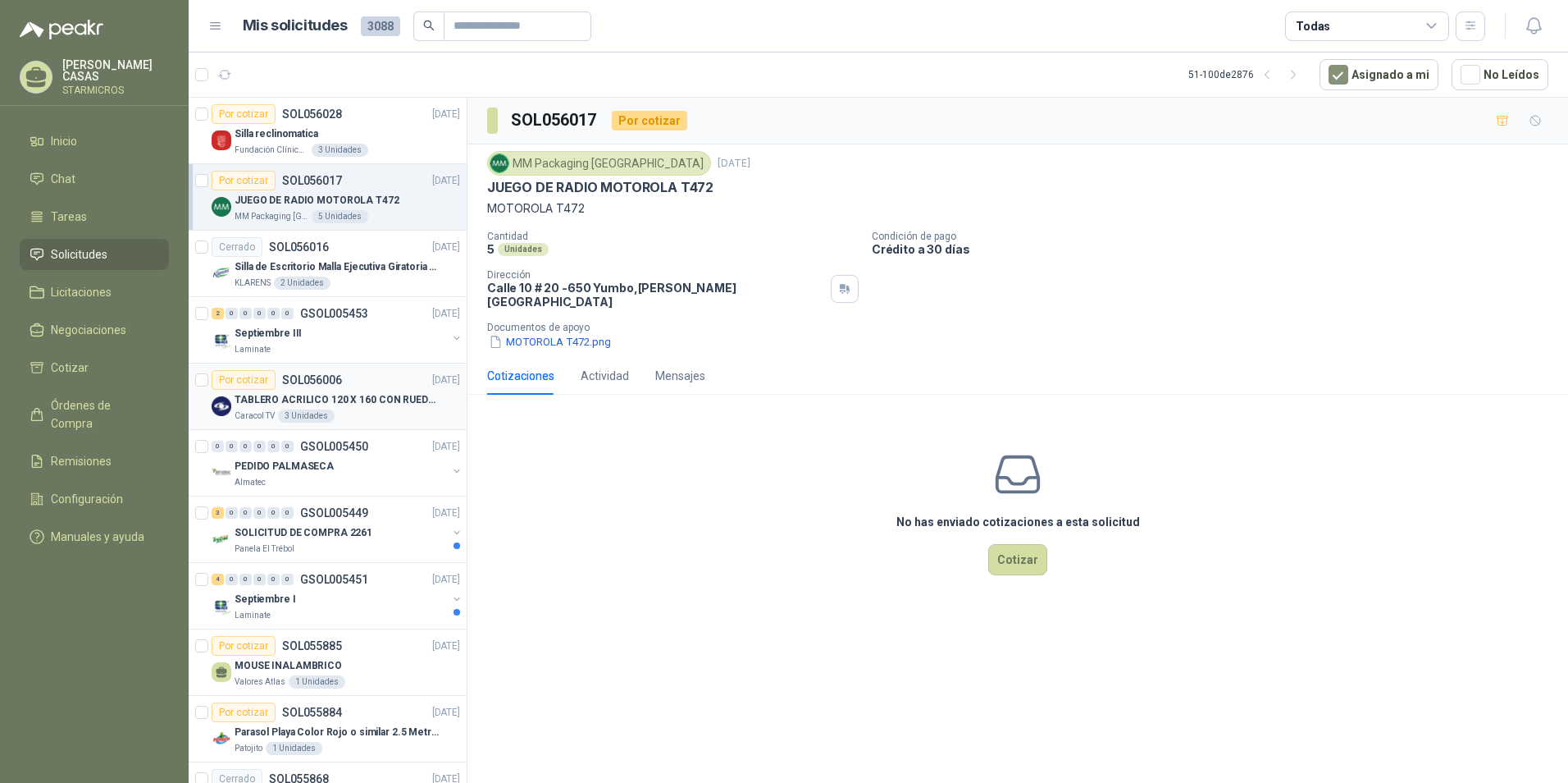
click at [348, 396] on p "TABLERO ACRILICO 120 X 160 CON RUEDAS" at bounding box center [336, 400] width 204 height 15
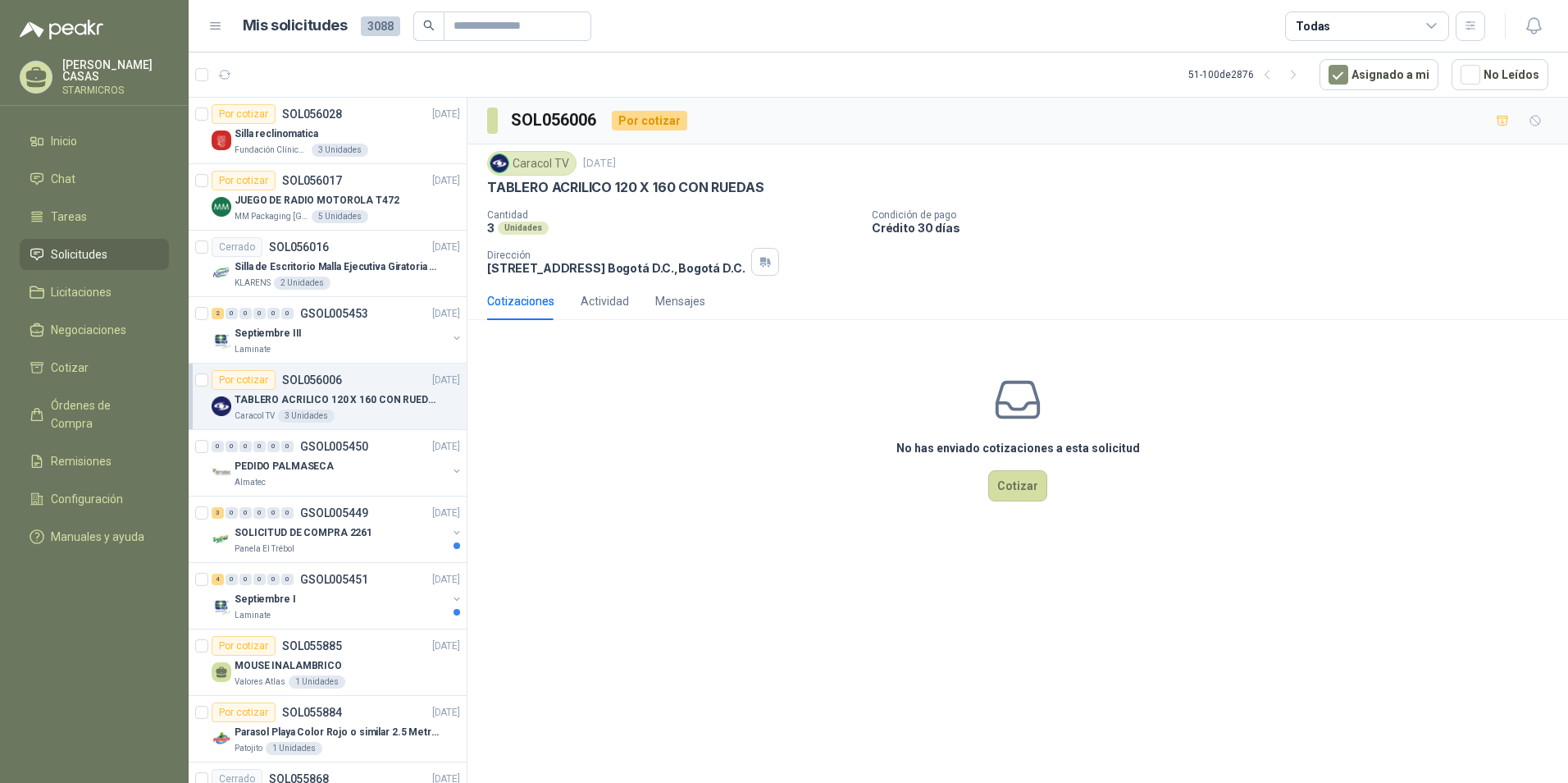
click at [856, 469] on div "No has enviado cotizaciones a esta solicitud Cotizar" at bounding box center [1018, 437] width 1101 height 209
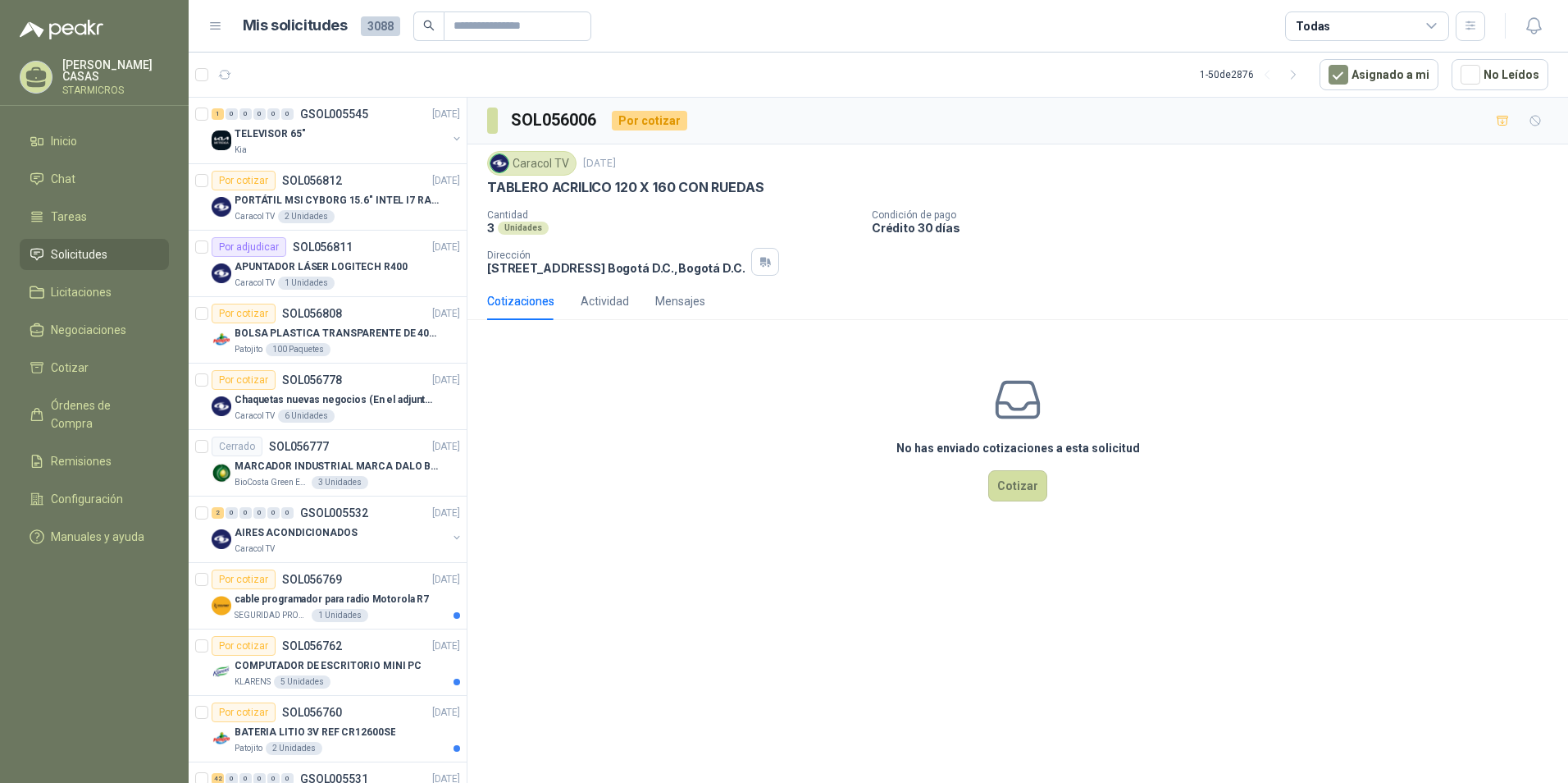
click at [730, 380] on div "No has enviado cotizaciones a esta solicitud Cotizar" at bounding box center [1018, 437] width 1101 height 209
click at [669, 508] on div "No has enviado cotizaciones a esta solicitud Cotizar" at bounding box center [1018, 437] width 1101 height 209
